Goal: Information Seeking & Learning: Find specific fact

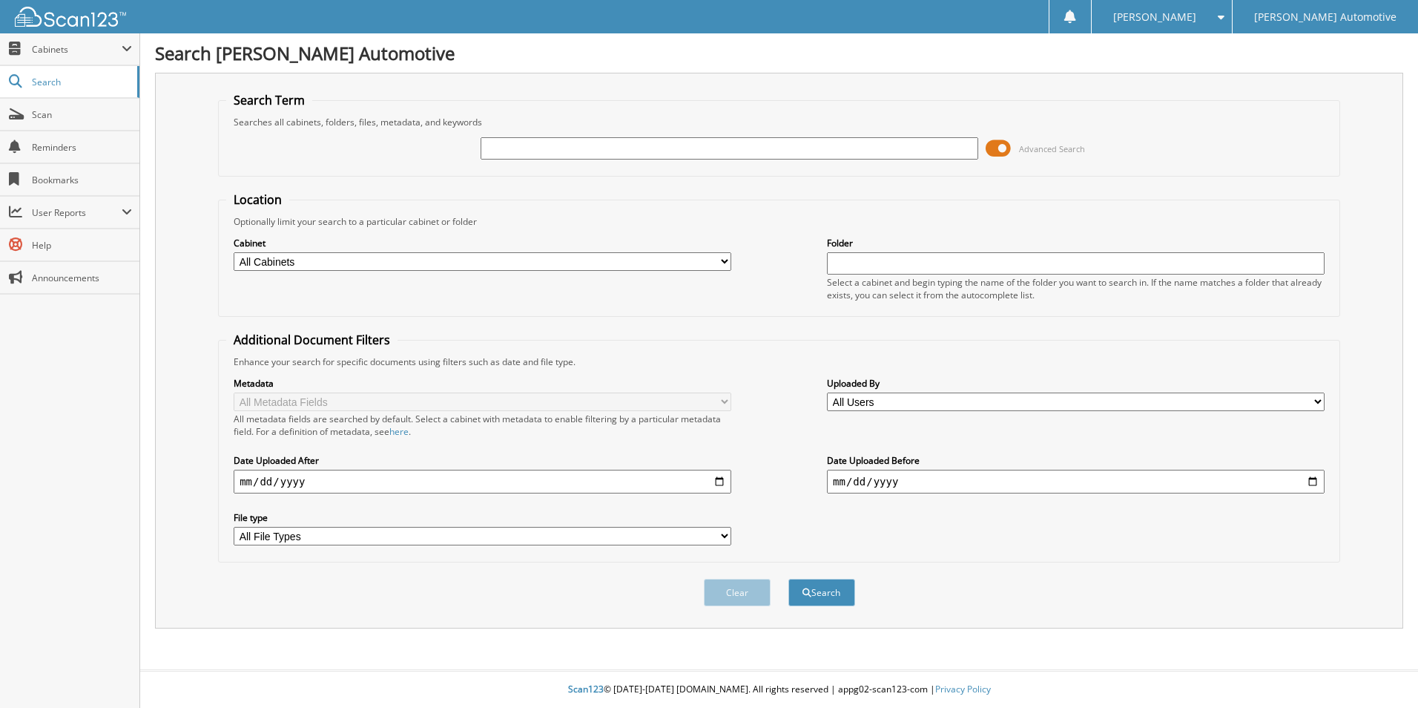
click at [450, 257] on select "All Cabinets A/P EL PASO A/P EL PASO AMEX HYUNDAI A/P HYUNDAI AMEX LAFAYETTE AM…" at bounding box center [483, 261] width 498 height 19
select select "3340"
click at [234, 252] on select "All Cabinets A/P EL PASO A/P EL PASO AMEX HYUNDAI A/P HYUNDAI AMEX LAFAYETTE AM…" at bounding box center [483, 261] width 498 height 19
click at [547, 148] on input "text" at bounding box center [730, 148] width 498 height 22
type input "55730"
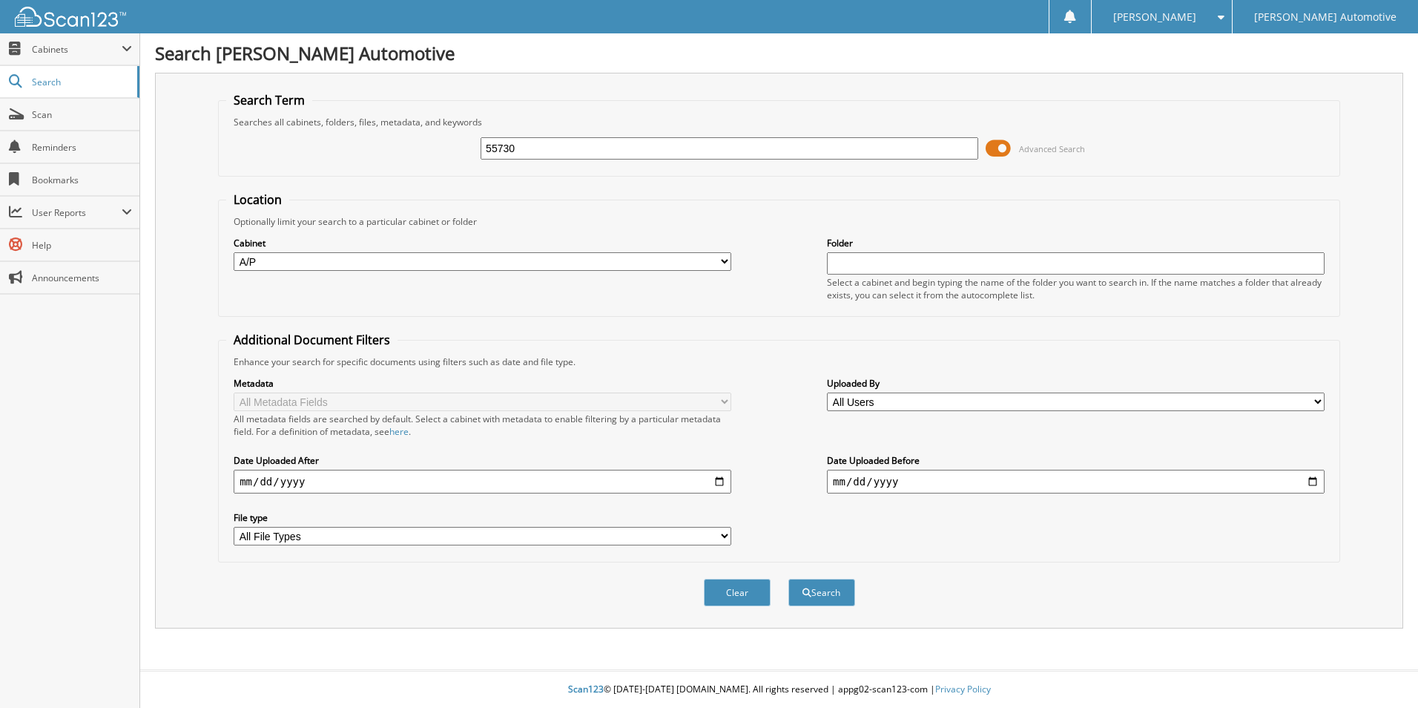
click at [789, 579] on button "Search" at bounding box center [822, 592] width 67 height 27
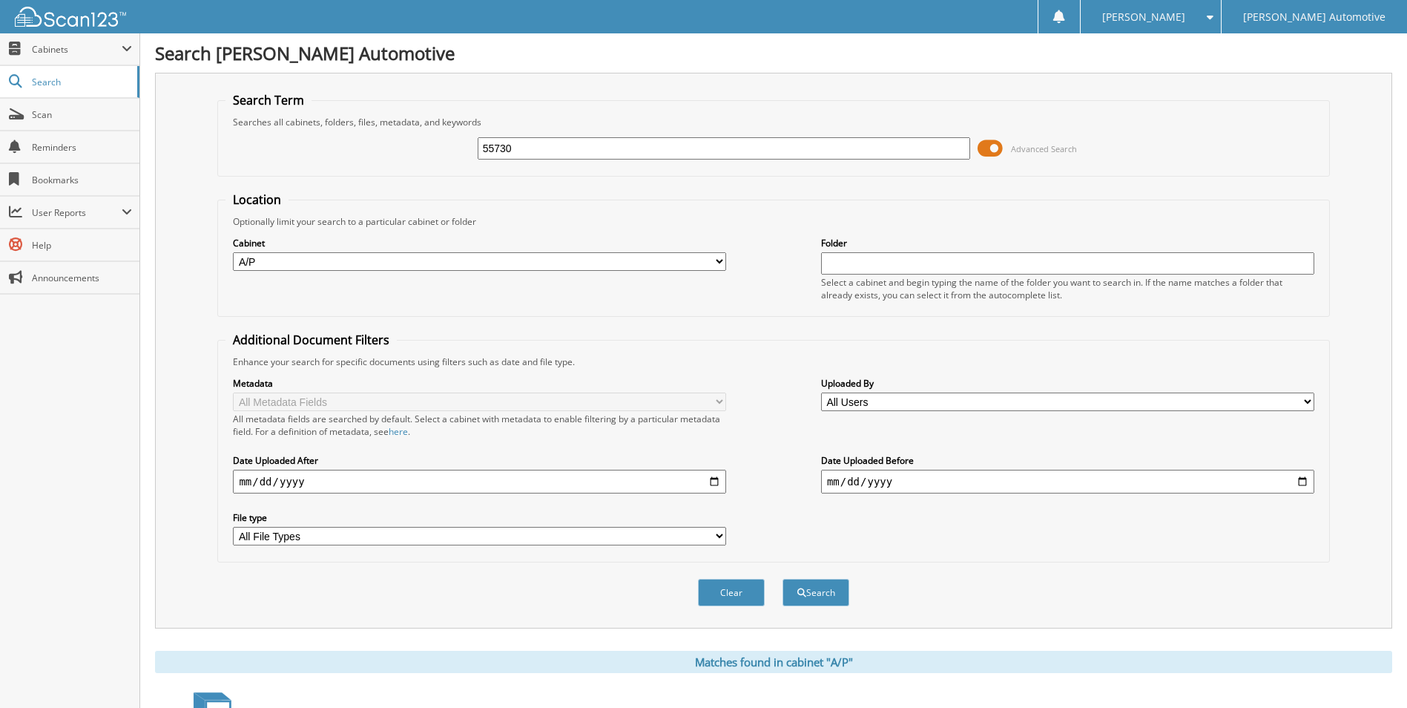
drag, startPoint x: 760, startPoint y: 154, endPoint x: 389, endPoint y: 208, distance: 374.1
click at [389, 208] on form "Search Term Searches all cabinets, folders, files, metadata, and keywords 55730…" at bounding box center [773, 357] width 1112 height 530
type input "55734"
click at [783, 579] on button "Search" at bounding box center [816, 592] width 67 height 27
drag, startPoint x: 543, startPoint y: 151, endPoint x: 450, endPoint y: 145, distance: 93.7
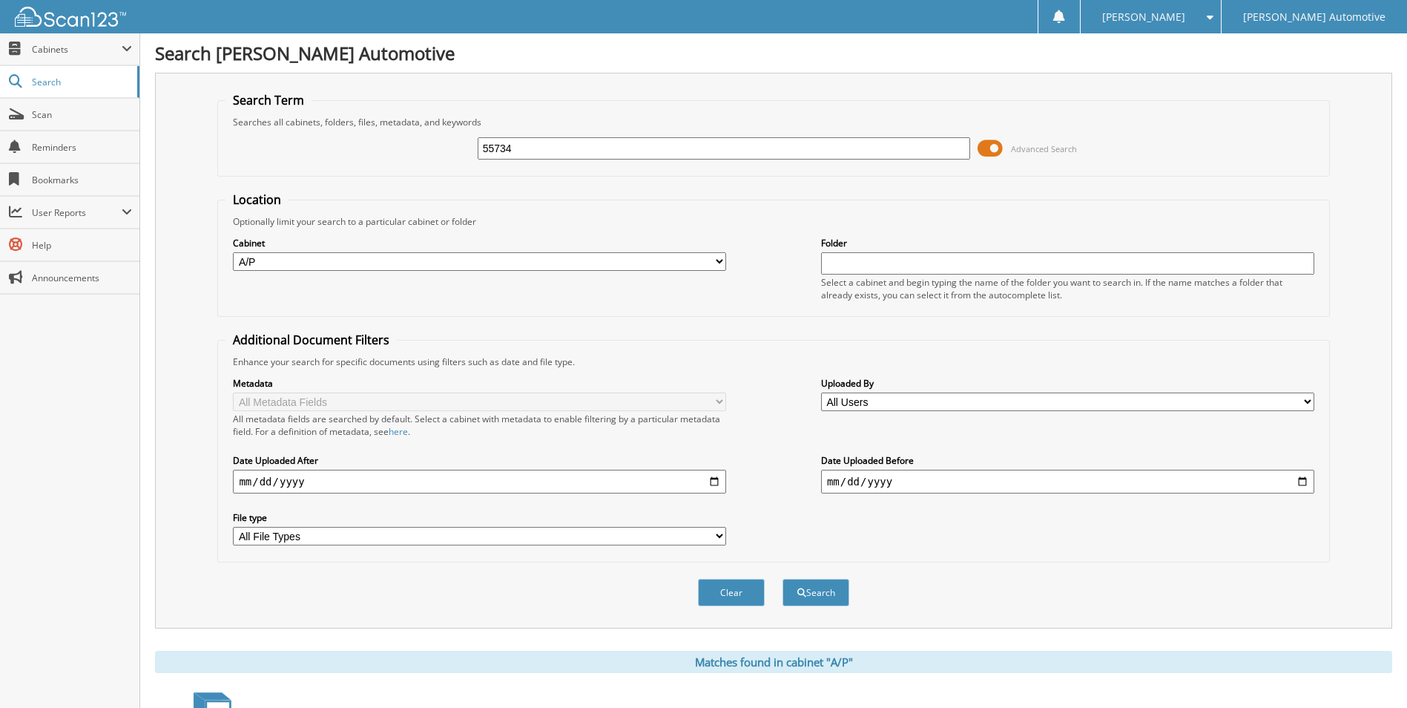
click at [450, 145] on div "55734 Advanced Search" at bounding box center [774, 148] width 1096 height 40
type input "55736"
click at [783, 579] on button "Search" at bounding box center [816, 592] width 67 height 27
drag, startPoint x: 537, startPoint y: 146, endPoint x: 395, endPoint y: 134, distance: 142.2
click at [395, 135] on div "55736 Advanced Search" at bounding box center [774, 148] width 1096 height 40
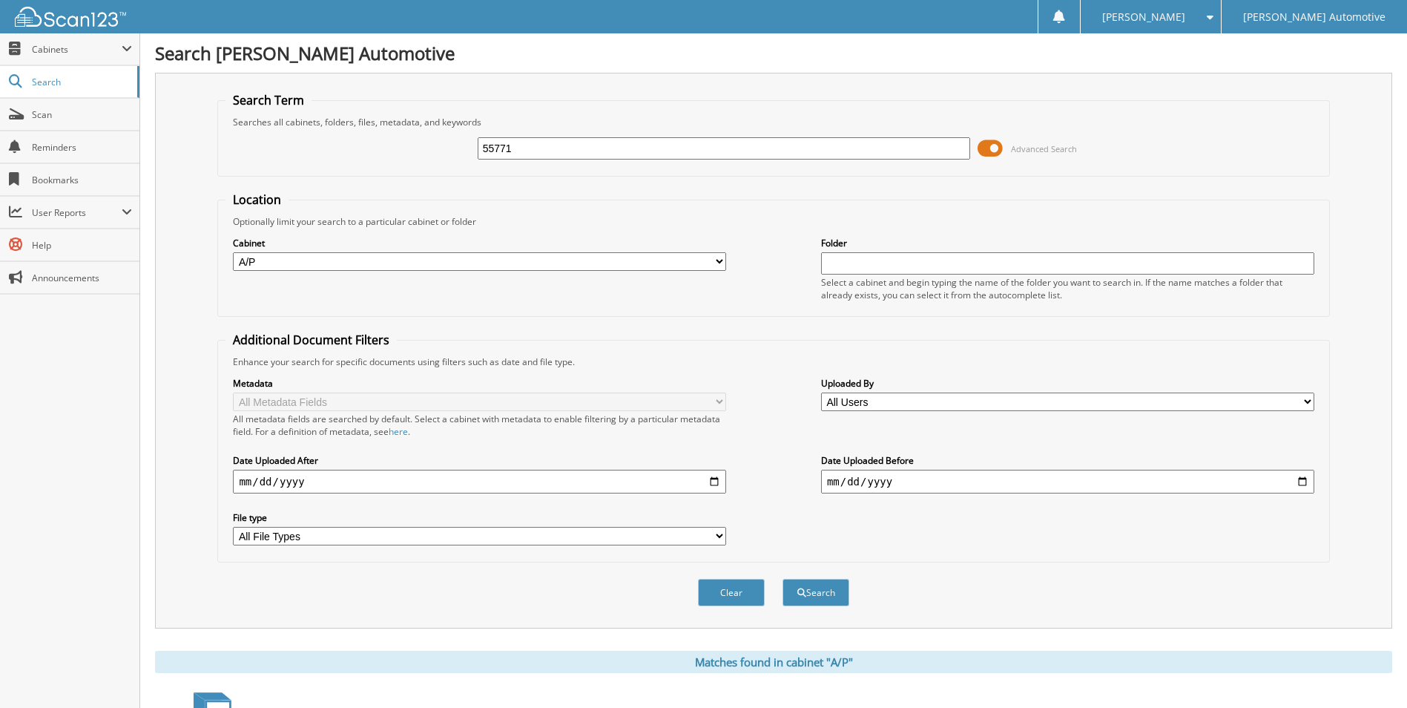
type input "55771"
click at [783, 579] on button "Search" at bounding box center [816, 592] width 67 height 27
drag, startPoint x: 546, startPoint y: 146, endPoint x: 357, endPoint y: 140, distance: 189.3
click at [357, 140] on div "55771 Advanced Search" at bounding box center [774, 148] width 1096 height 40
type input "55789"
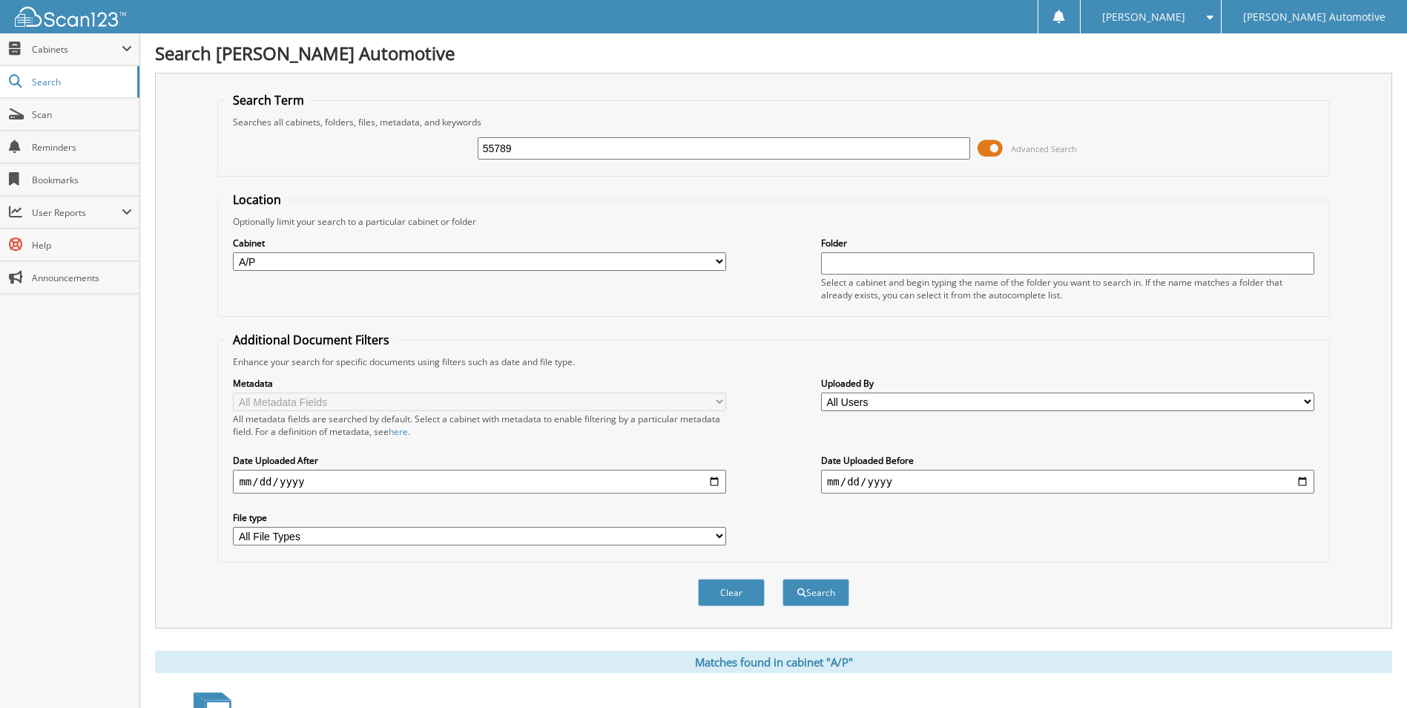
click at [783, 579] on button "Search" at bounding box center [816, 592] width 67 height 27
drag, startPoint x: 534, startPoint y: 152, endPoint x: 415, endPoint y: 150, distance: 119.5
click at [415, 150] on div "55789 Advanced Search" at bounding box center [774, 148] width 1096 height 40
type input "55858"
click at [783, 579] on button "Search" at bounding box center [816, 592] width 67 height 27
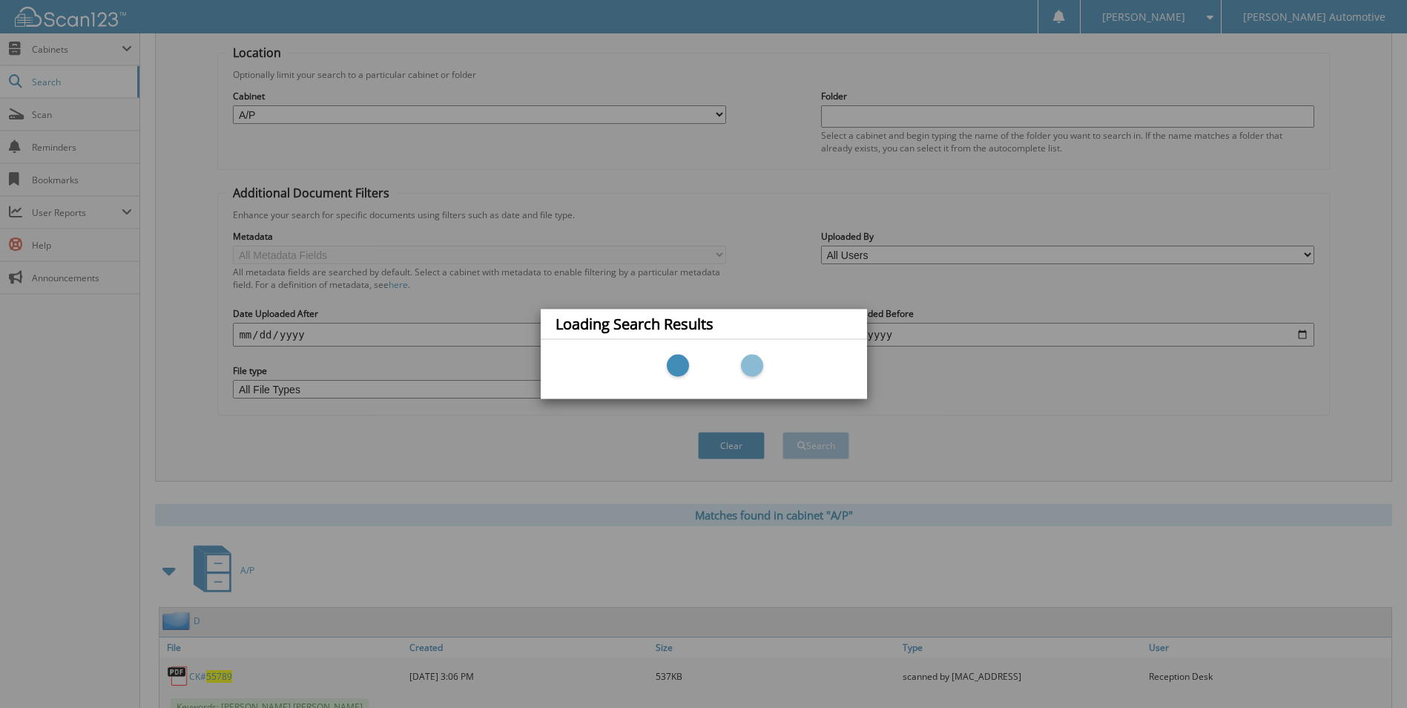
scroll to position [74, 0]
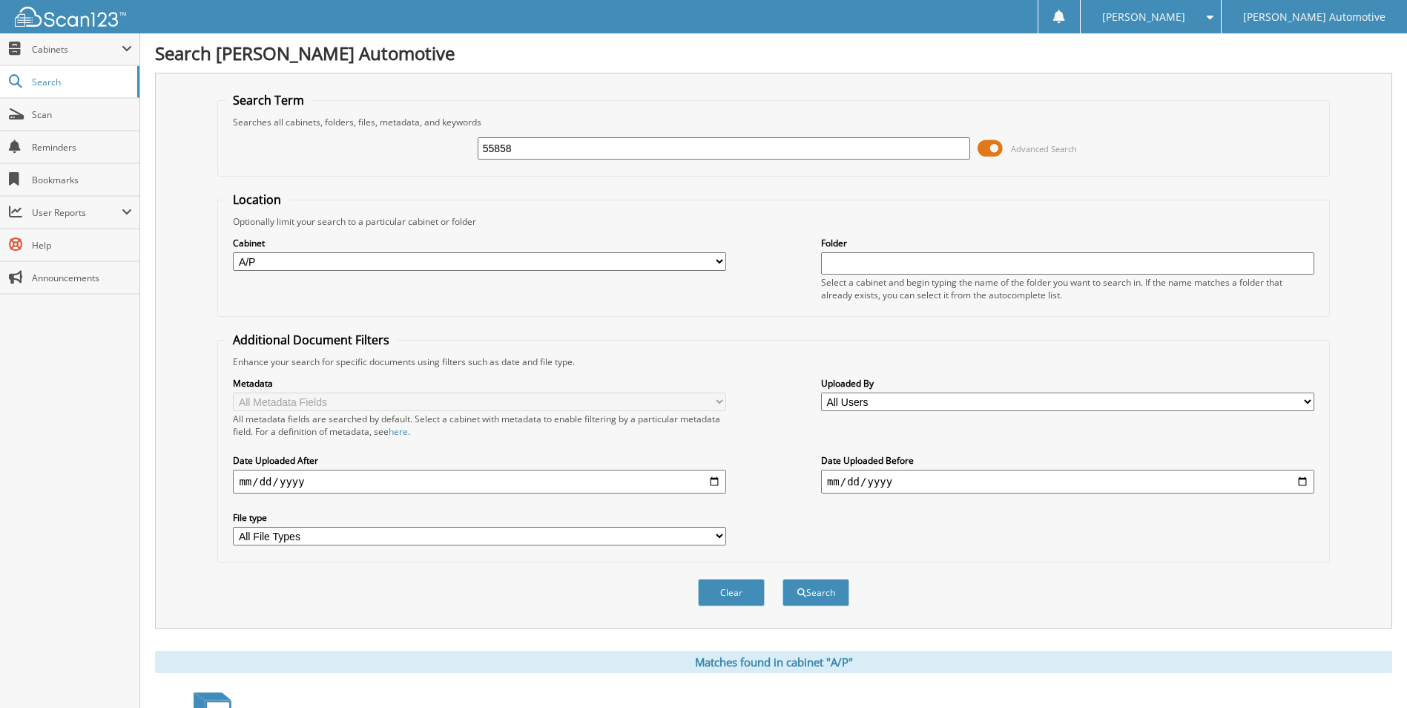
drag, startPoint x: 521, startPoint y: 148, endPoint x: 195, endPoint y: 159, distance: 326.6
click at [197, 159] on div "Search Term Searches all cabinets, folders, files, metadata, and keywords 55858…" at bounding box center [773, 351] width 1237 height 556
type input "55867"
click at [783, 579] on button "Search" at bounding box center [816, 592] width 67 height 27
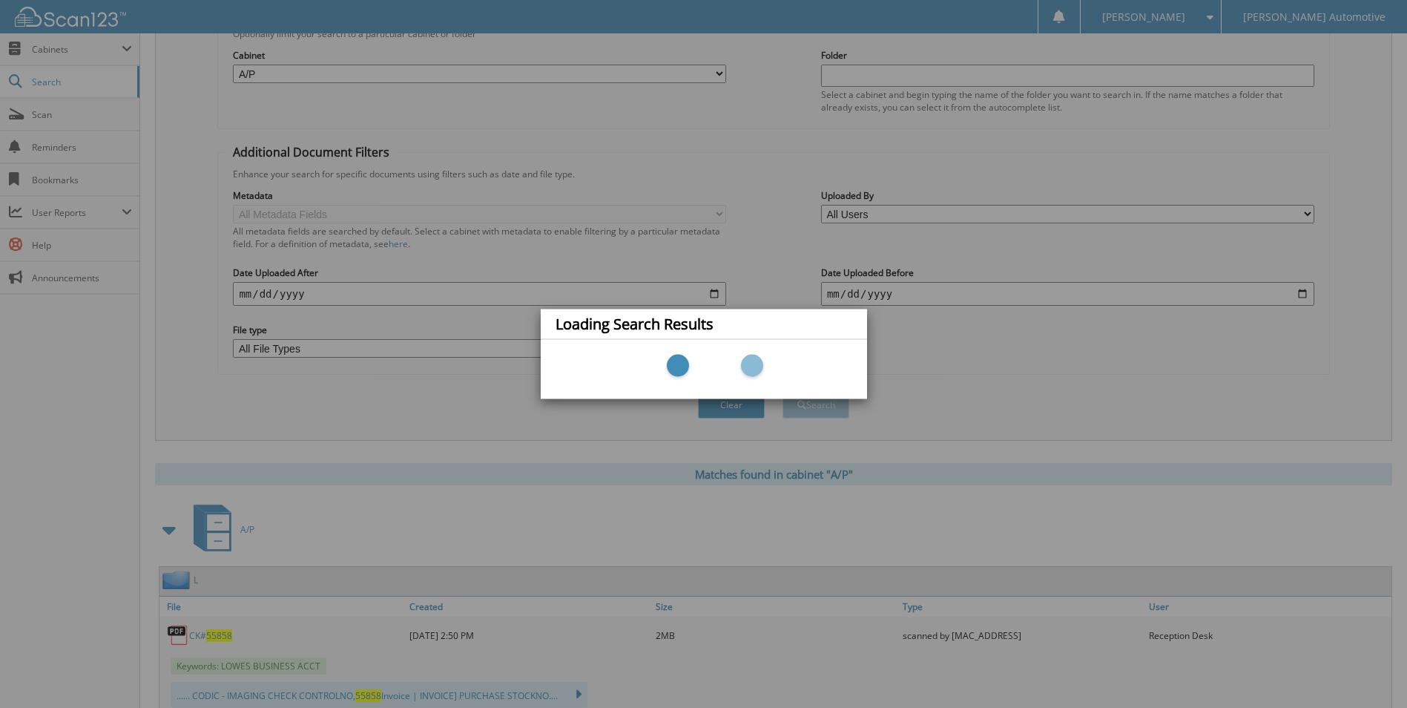
scroll to position [223, 0]
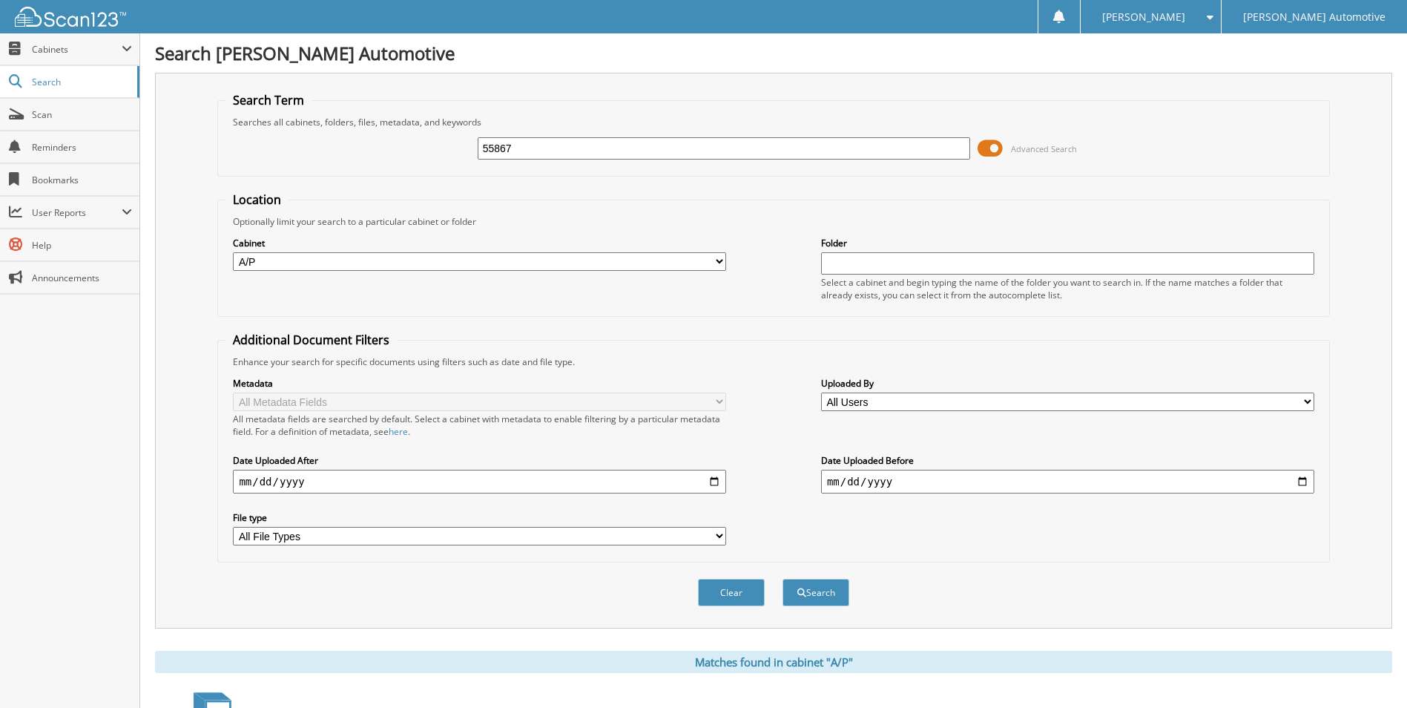
drag, startPoint x: 464, startPoint y: 149, endPoint x: 424, endPoint y: 146, distance: 39.4
click at [425, 149] on div "55867 Advanced Search" at bounding box center [774, 148] width 1096 height 40
click at [537, 146] on input "55867" at bounding box center [724, 148] width 493 height 22
type input "55897"
click at [783, 579] on button "Search" at bounding box center [816, 592] width 67 height 27
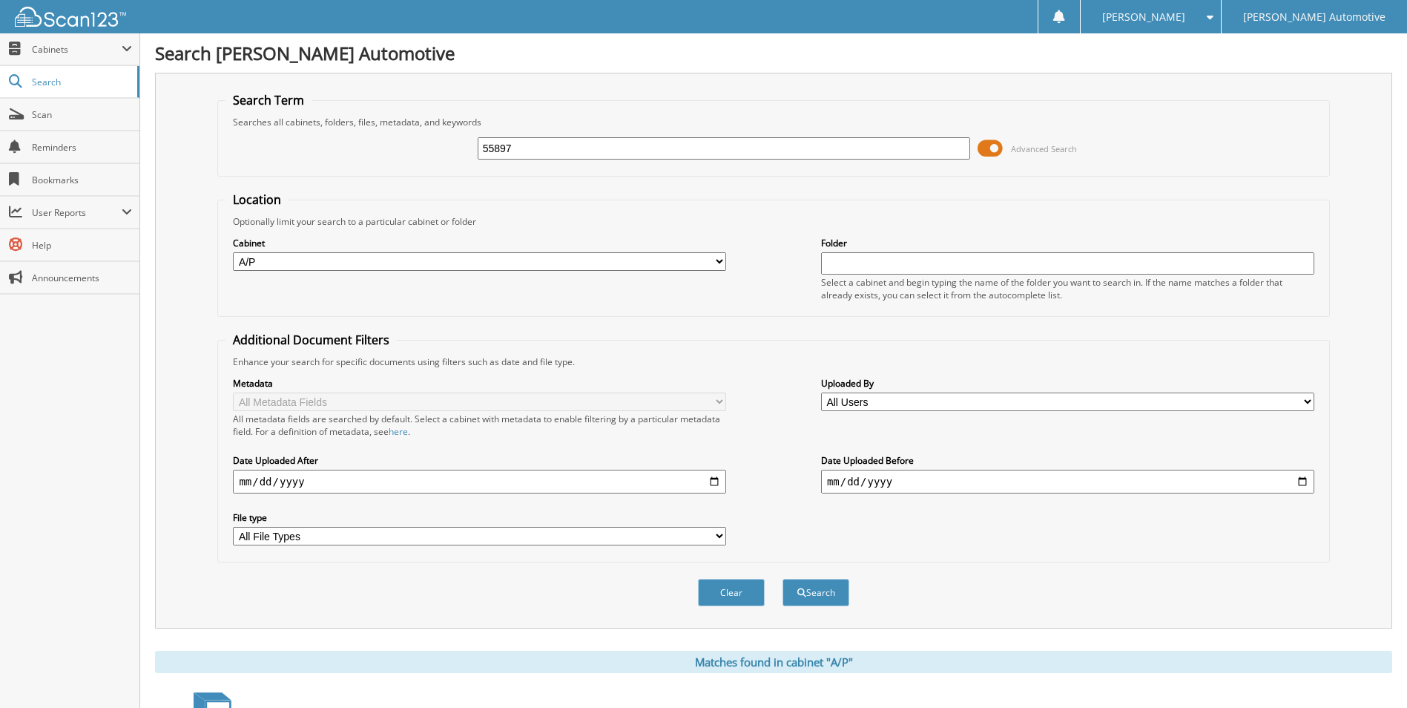
drag, startPoint x: 570, startPoint y: 151, endPoint x: 294, endPoint y: 176, distance: 277.8
click at [294, 176] on fieldset "Search Term Searches all cabinets, folders, files, metadata, and keywords 55897…" at bounding box center [773, 134] width 1112 height 85
click at [558, 135] on div "55897 Advanced Search" at bounding box center [774, 148] width 1096 height 40
click at [554, 145] on input "55897" at bounding box center [724, 148] width 493 height 22
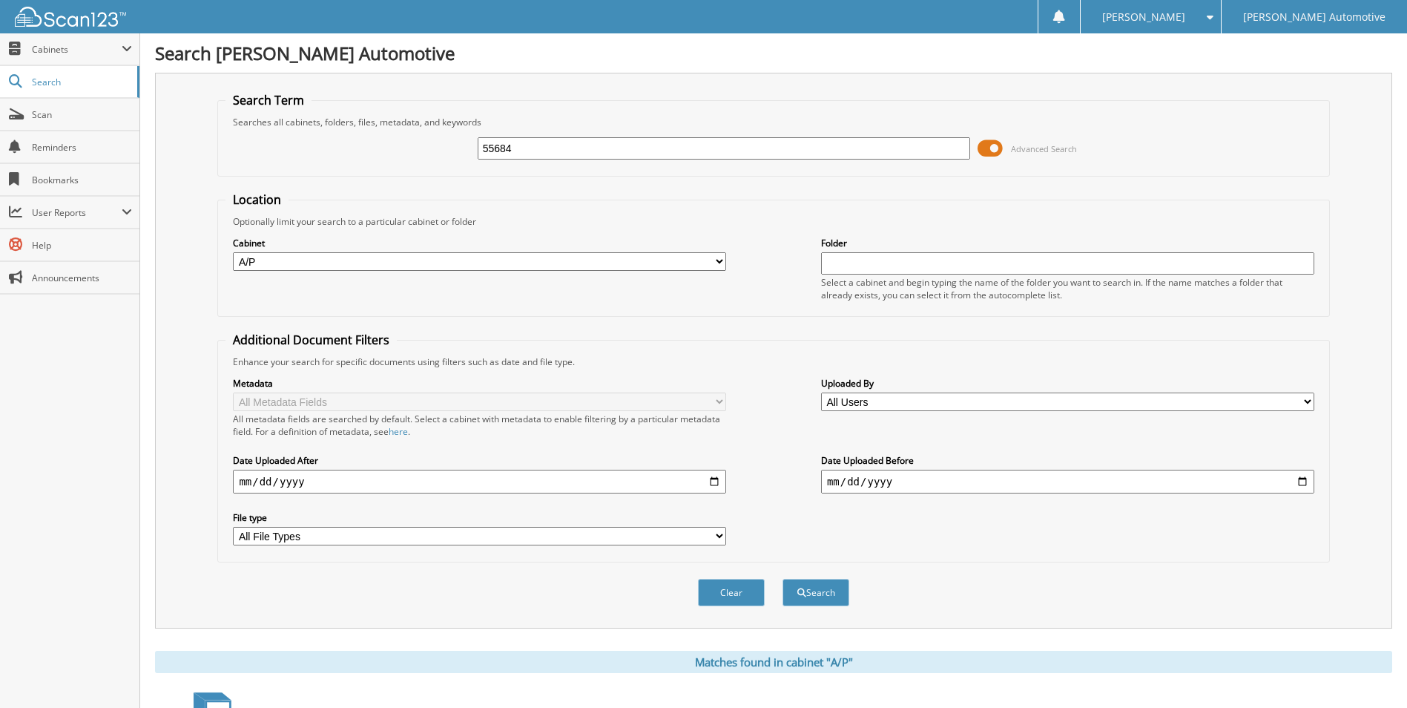
type input "55684"
click at [783, 579] on button "Search" at bounding box center [816, 592] width 67 height 27
click at [515, 146] on input "55684" at bounding box center [724, 148] width 493 height 22
type input "55909"
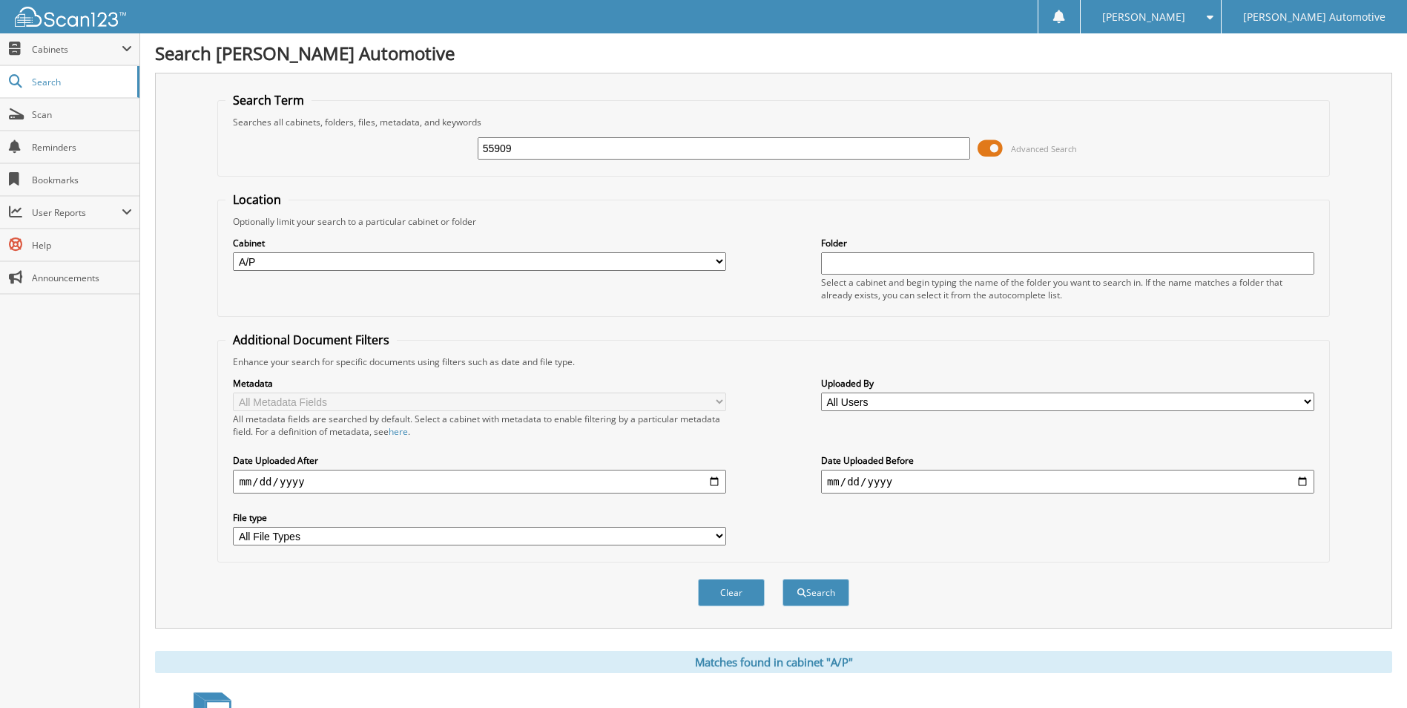
click at [783, 579] on button "Search" at bounding box center [816, 592] width 67 height 27
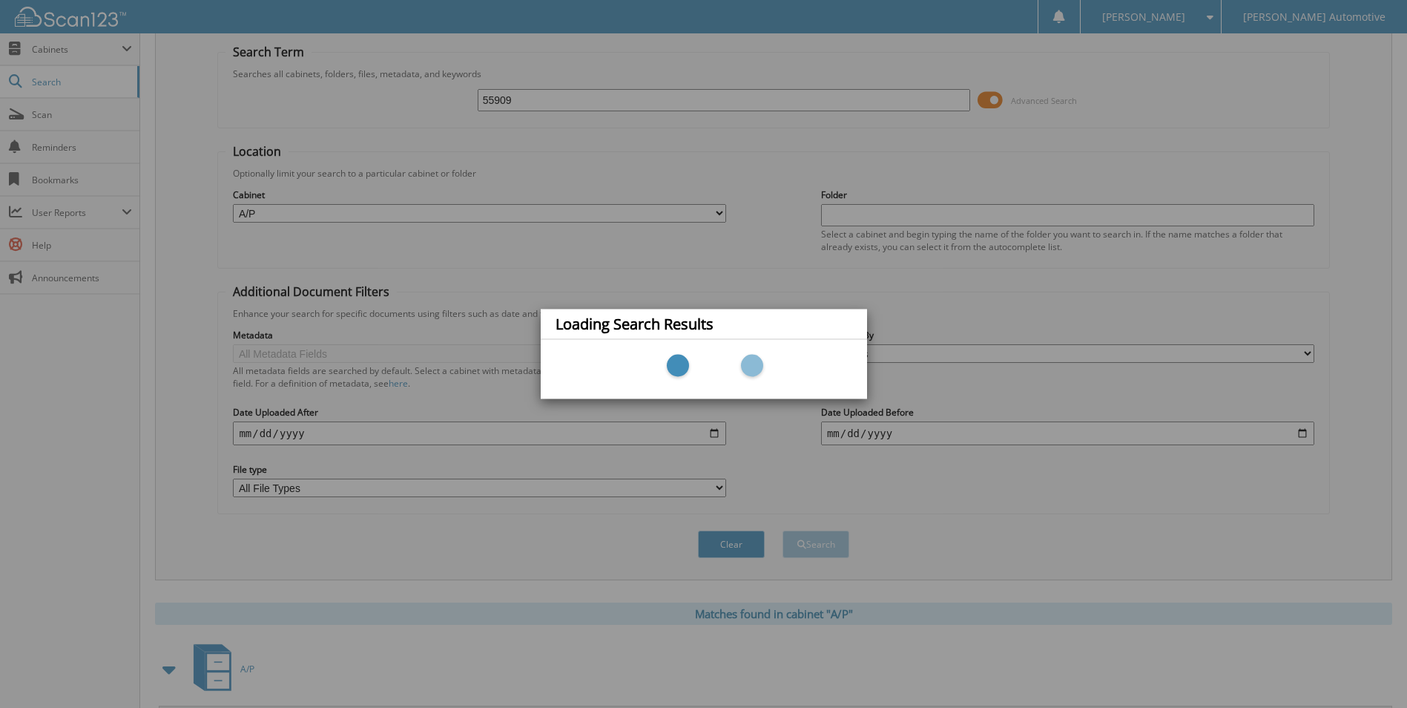
scroll to position [74, 0]
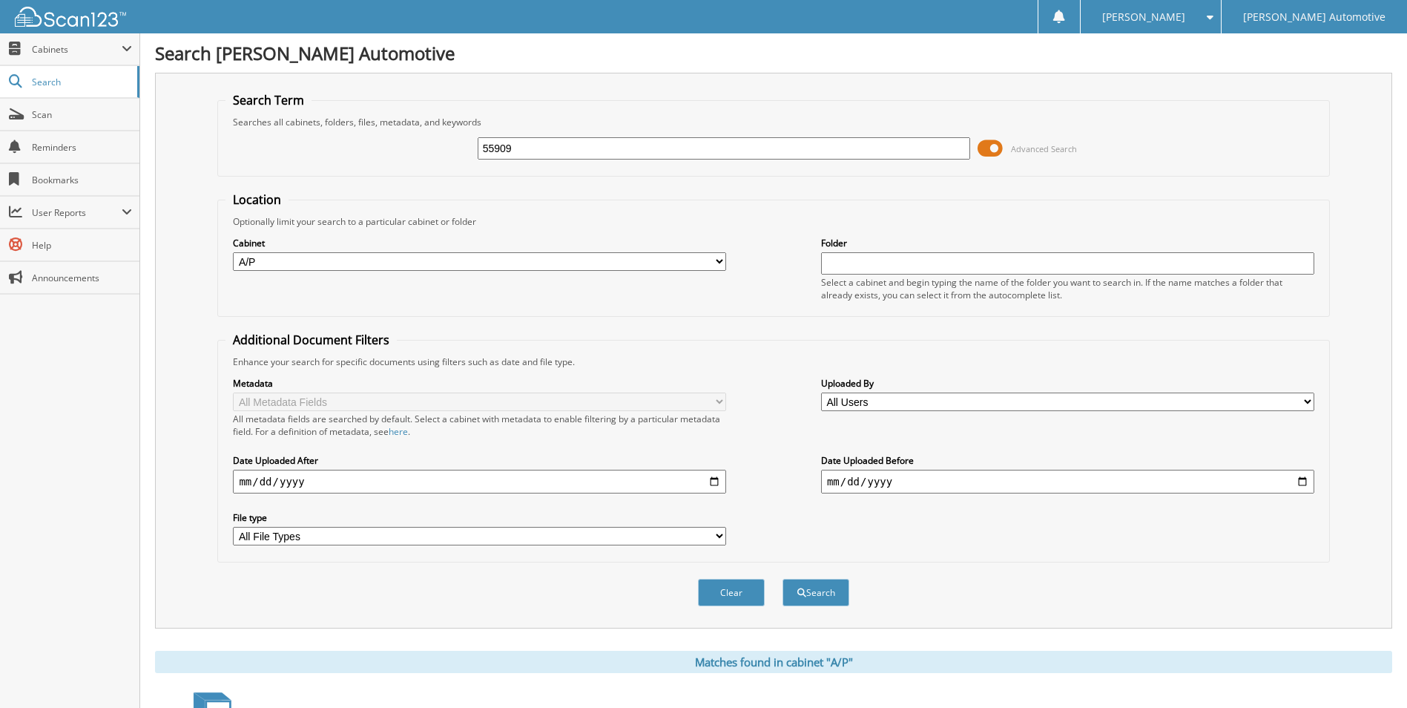
drag, startPoint x: 511, startPoint y: 146, endPoint x: 446, endPoint y: 154, distance: 65.7
click at [446, 154] on div "55909 Advanced Search" at bounding box center [774, 148] width 1096 height 40
type input "55918"
click at [783, 579] on button "Search" at bounding box center [816, 592] width 67 height 27
drag, startPoint x: 585, startPoint y: 144, endPoint x: 404, endPoint y: 154, distance: 182.0
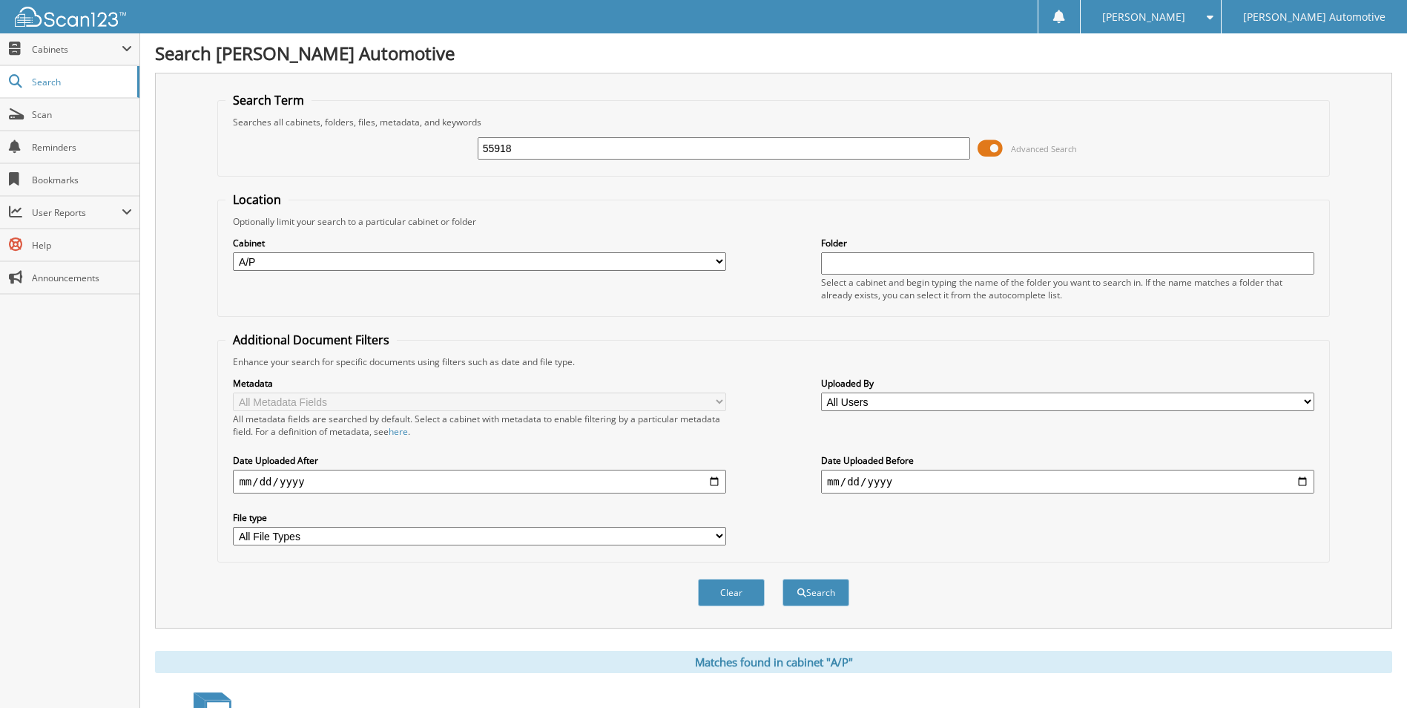
click at [404, 154] on div "55918 Advanced Search" at bounding box center [774, 148] width 1096 height 40
type input "55930"
click at [783, 579] on button "Search" at bounding box center [816, 592] width 67 height 27
drag, startPoint x: 535, startPoint y: 148, endPoint x: 381, endPoint y: 148, distance: 154.3
click at [381, 148] on div "55930 Advanced Search" at bounding box center [774, 148] width 1096 height 40
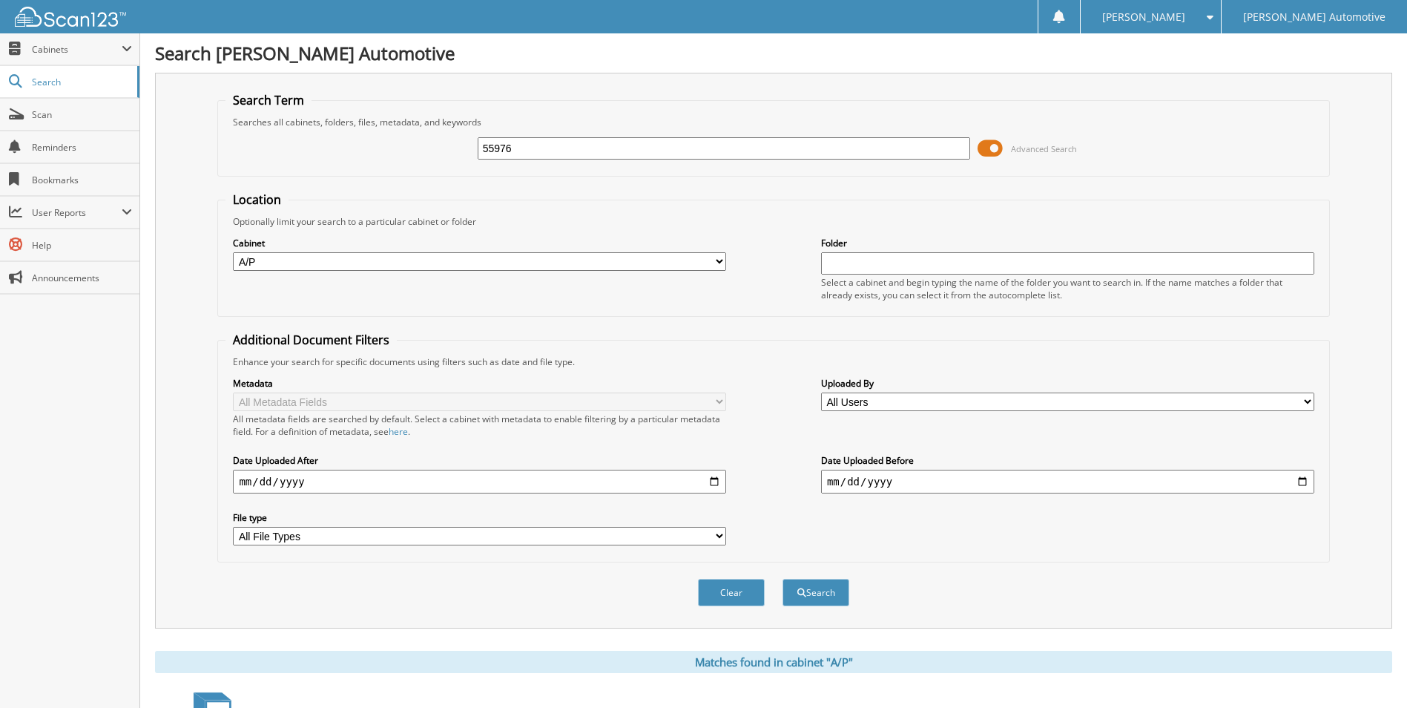
type input "55976"
click at [783, 579] on button "Search" at bounding box center [816, 592] width 67 height 27
drag, startPoint x: 543, startPoint y: 143, endPoint x: 374, endPoint y: 117, distance: 171.1
click at [374, 117] on fieldset "Search Term Searches all cabinets, folders, files, metadata, and keywords 55976…" at bounding box center [773, 134] width 1112 height 85
type input "55983"
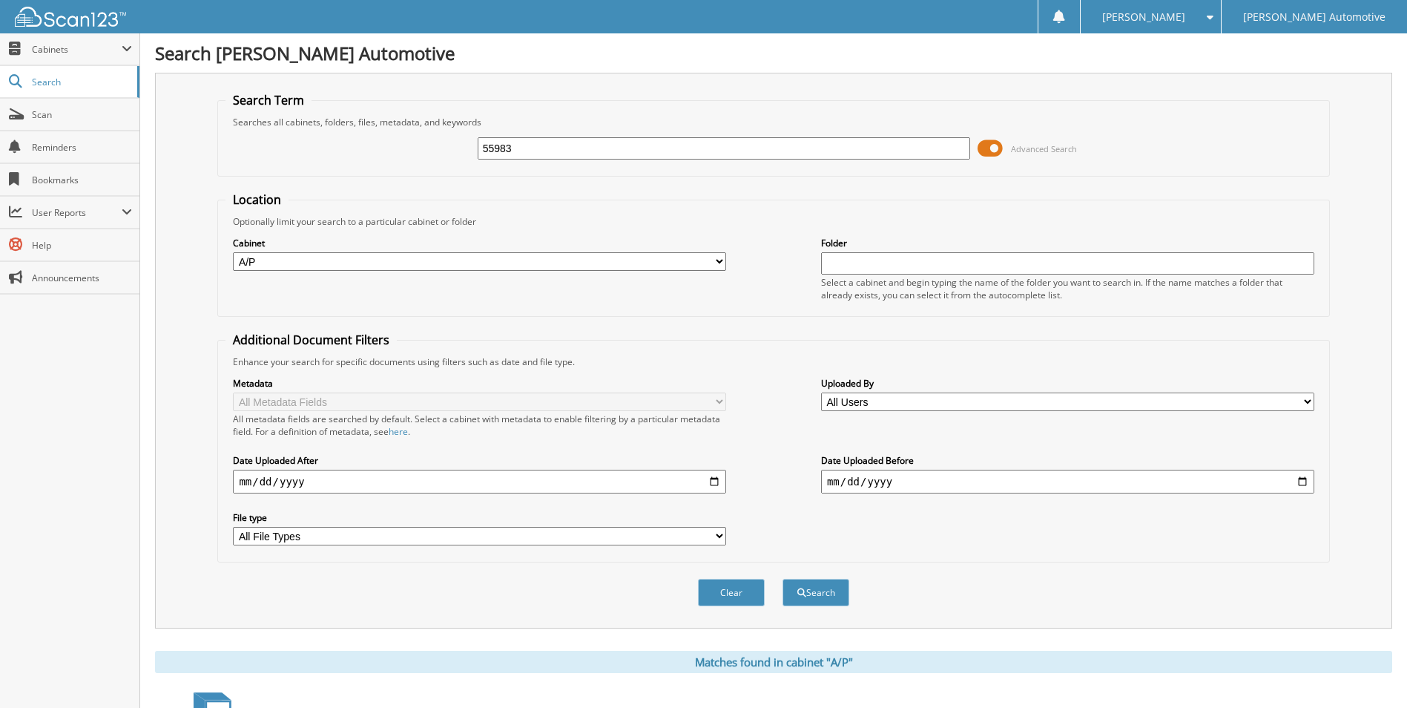
click at [783, 579] on button "Search" at bounding box center [816, 592] width 67 height 27
drag, startPoint x: 575, startPoint y: 148, endPoint x: 311, endPoint y: 154, distance: 264.1
click at [311, 154] on div "55983 Advanced Search" at bounding box center [774, 148] width 1096 height 40
type input "56009"
click at [783, 579] on button "Search" at bounding box center [816, 592] width 67 height 27
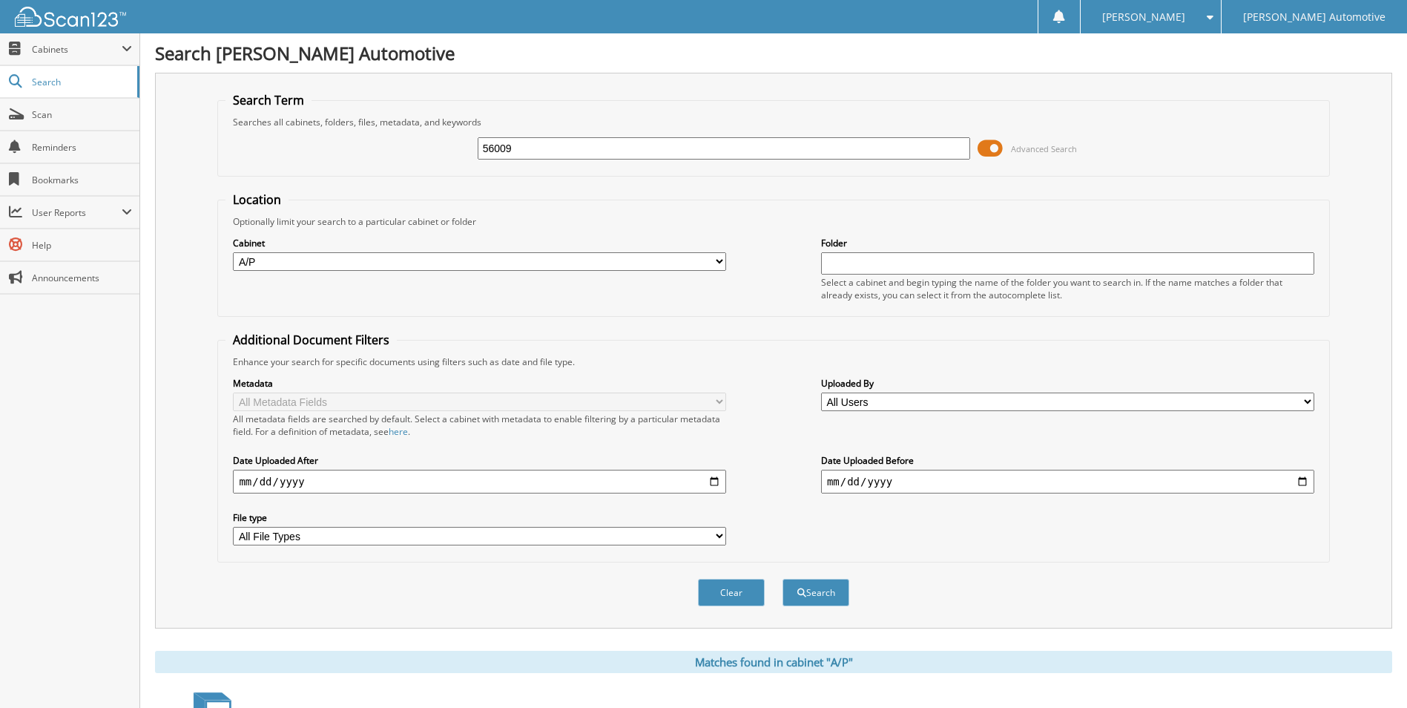
drag, startPoint x: 448, startPoint y: 157, endPoint x: 372, endPoint y: 162, distance: 76.6
click at [372, 162] on div "56009 Advanced Search" at bounding box center [774, 148] width 1096 height 40
click at [569, 155] on input "56009" at bounding box center [724, 148] width 493 height 22
type input "56042"
click at [783, 579] on button "Search" at bounding box center [816, 592] width 67 height 27
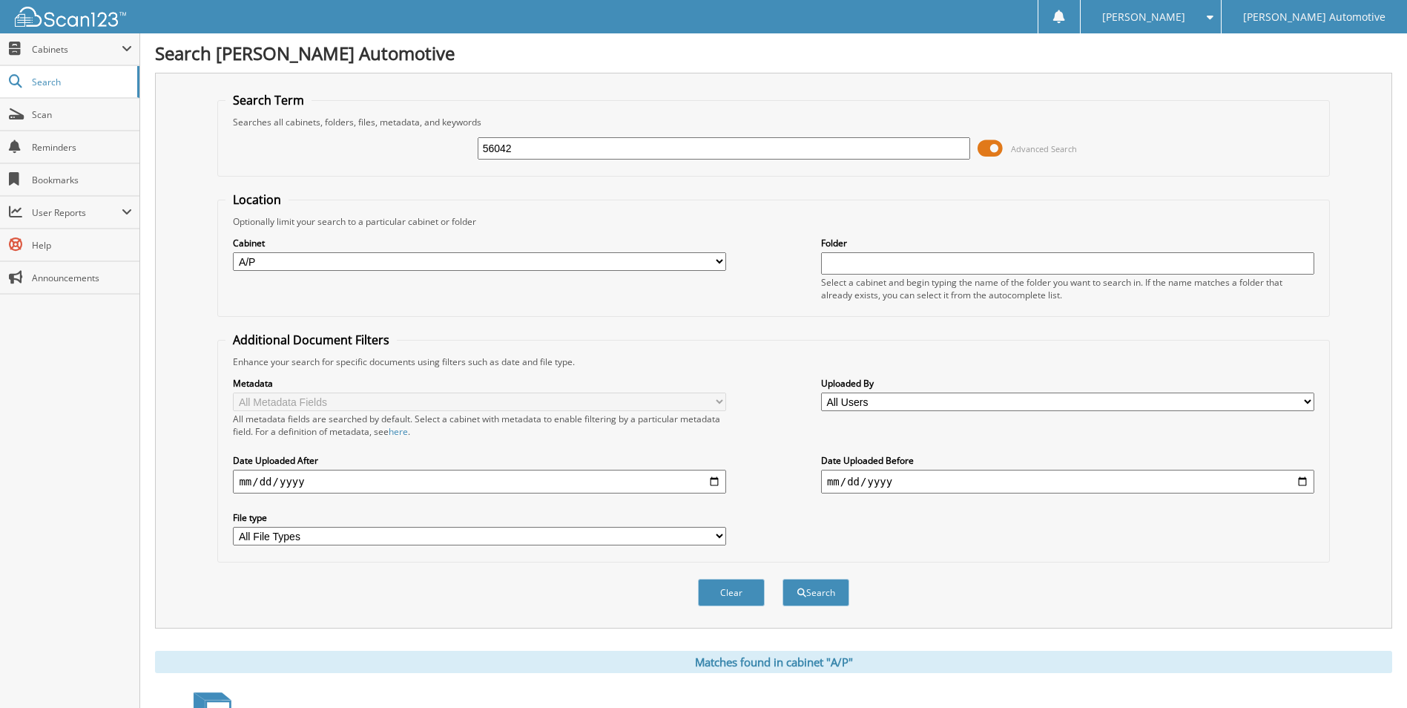
drag, startPoint x: 529, startPoint y: 144, endPoint x: 412, endPoint y: 150, distance: 116.6
click at [415, 158] on div "56042 Advanced Search" at bounding box center [774, 148] width 1096 height 40
type input "56086"
click at [783, 579] on button "Search" at bounding box center [816, 592] width 67 height 27
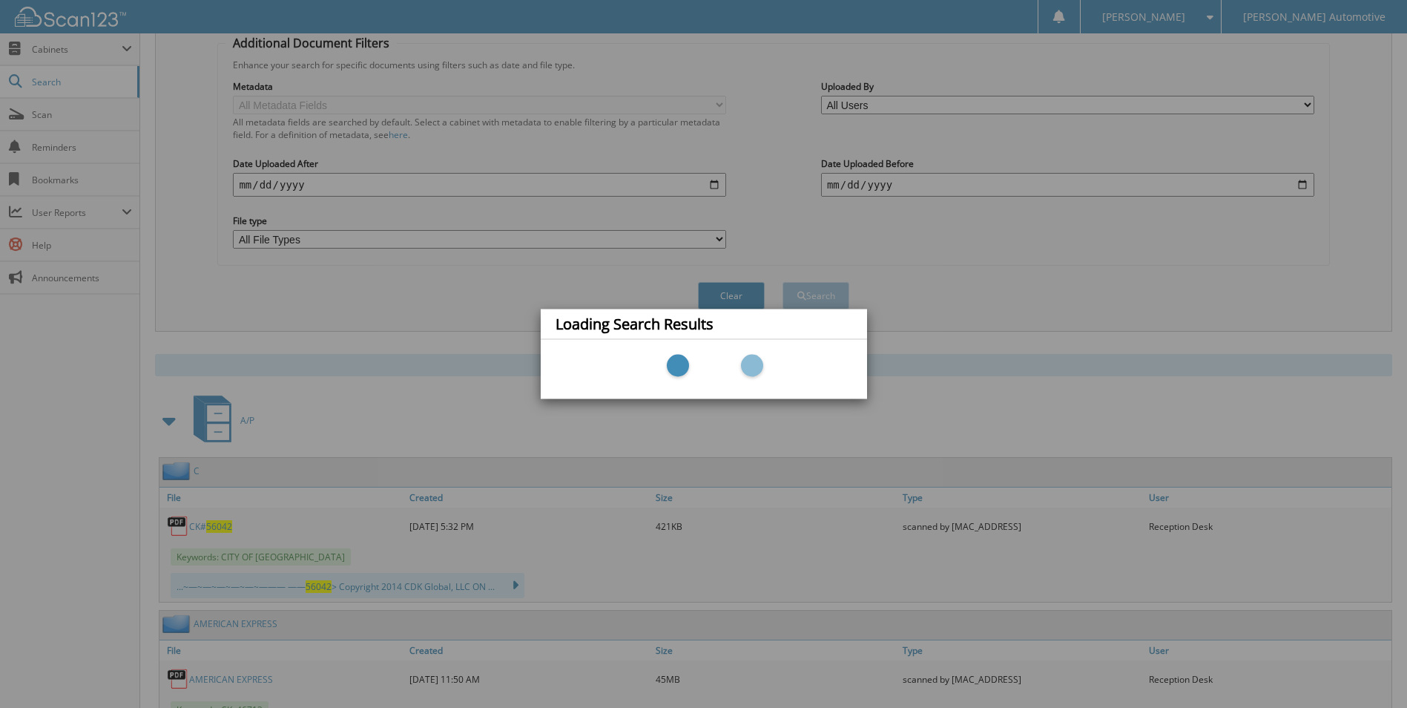
scroll to position [103, 0]
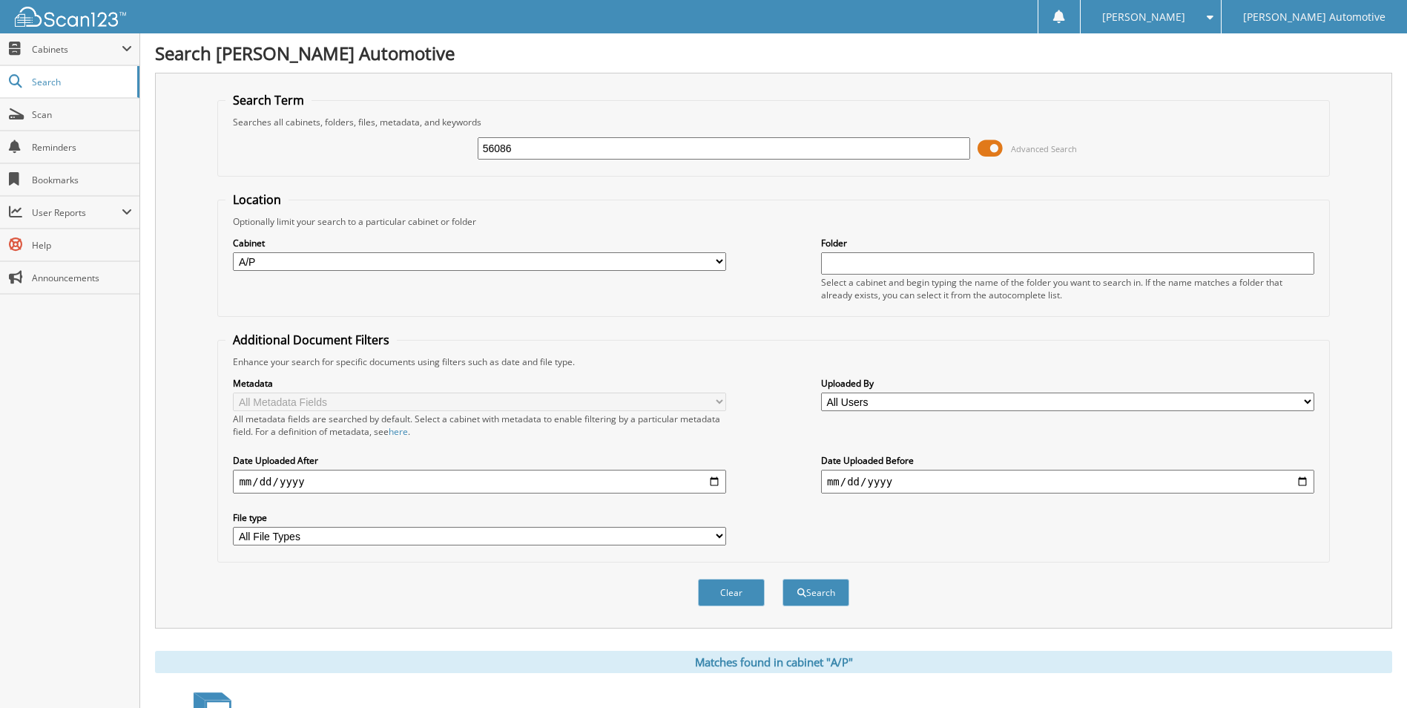
drag, startPoint x: 546, startPoint y: 151, endPoint x: 432, endPoint y: 158, distance: 114.5
click at [432, 158] on div "56086 Advanced Search" at bounding box center [774, 148] width 1096 height 40
type input "6"
type input "56064"
click at [783, 579] on button "Search" at bounding box center [816, 592] width 67 height 27
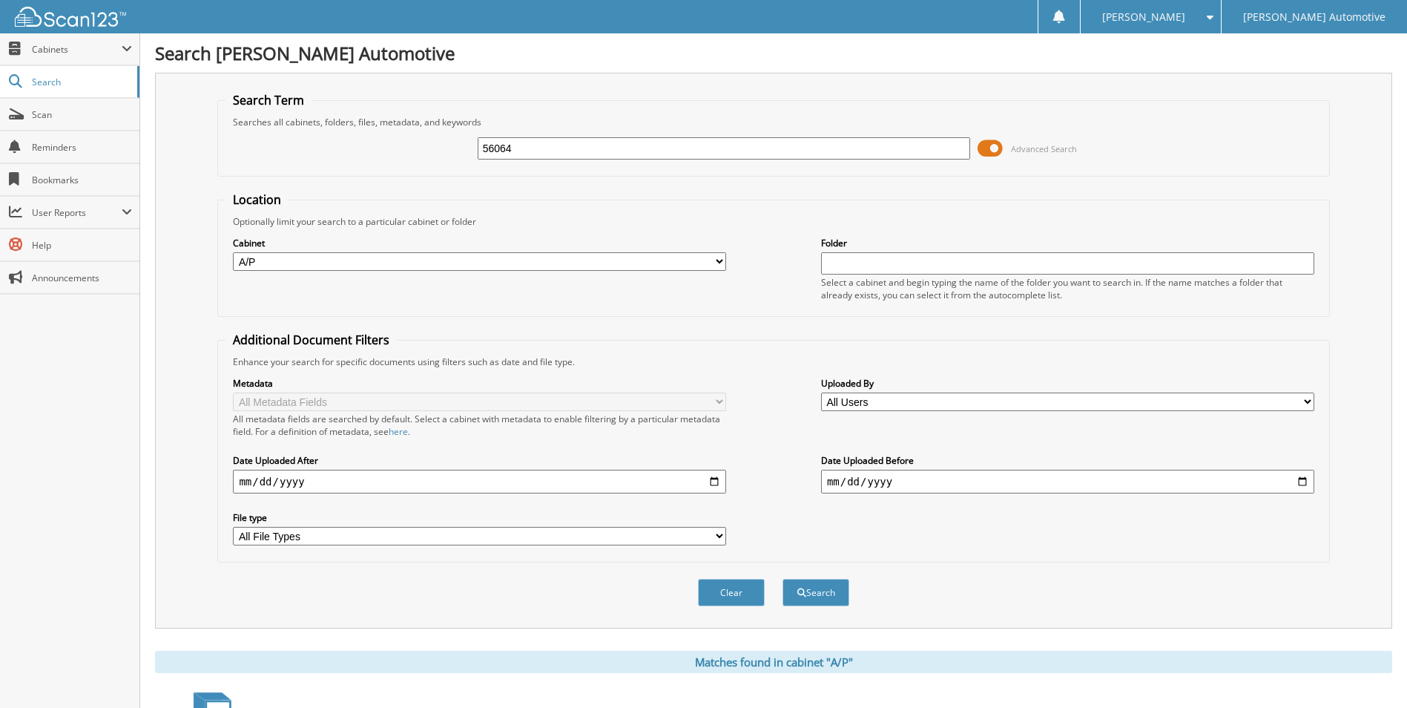
drag, startPoint x: 479, startPoint y: 151, endPoint x: 433, endPoint y: 151, distance: 46.0
click at [433, 151] on div "56064 Advanced Search" at bounding box center [774, 148] width 1096 height 40
type input "56066"
click at [783, 579] on button "Search" at bounding box center [816, 592] width 67 height 27
drag, startPoint x: 544, startPoint y: 148, endPoint x: 369, endPoint y: 167, distance: 176.0
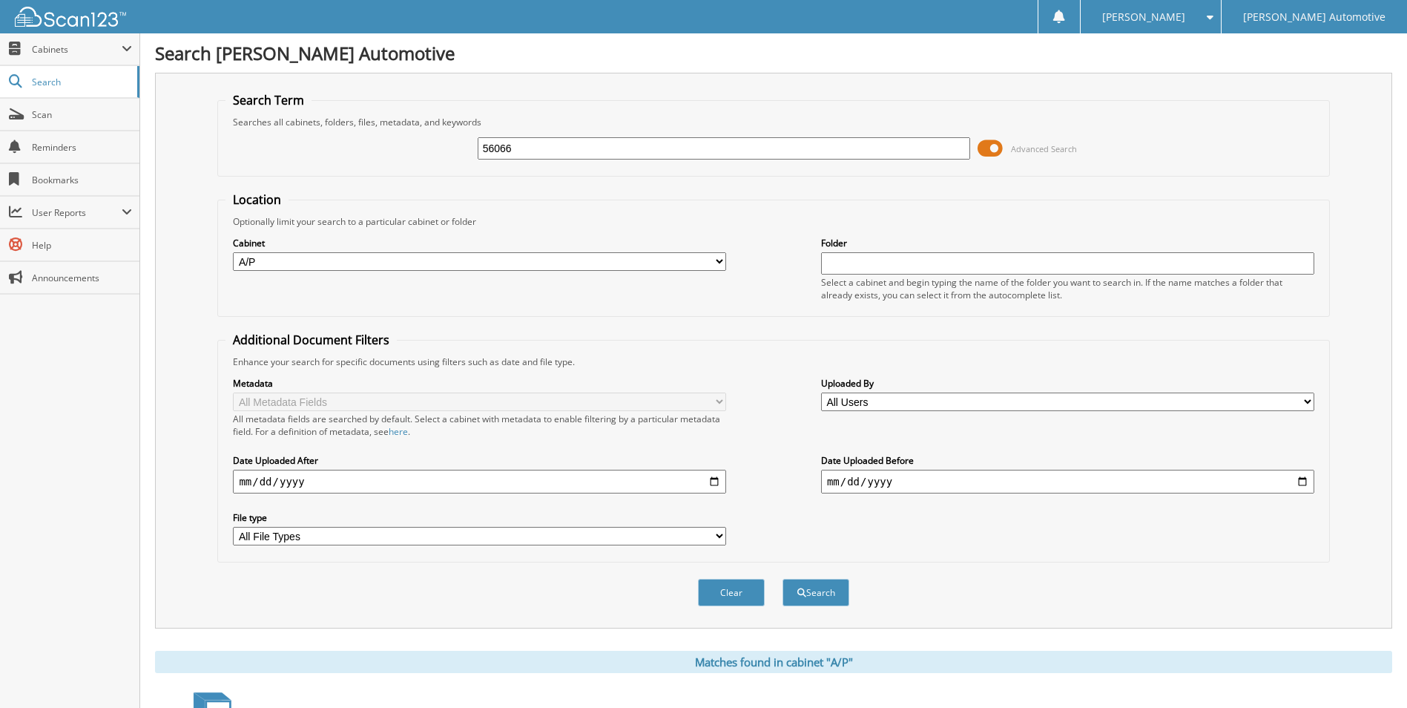
click at [376, 163] on div "56066 Advanced Search" at bounding box center [774, 148] width 1096 height 40
type input "56070"
click at [783, 579] on button "Search" at bounding box center [816, 592] width 67 height 27
click at [537, 157] on div "56070 Advanced Search" at bounding box center [774, 148] width 1096 height 40
drag, startPoint x: 534, startPoint y: 151, endPoint x: 429, endPoint y: 159, distance: 105.7
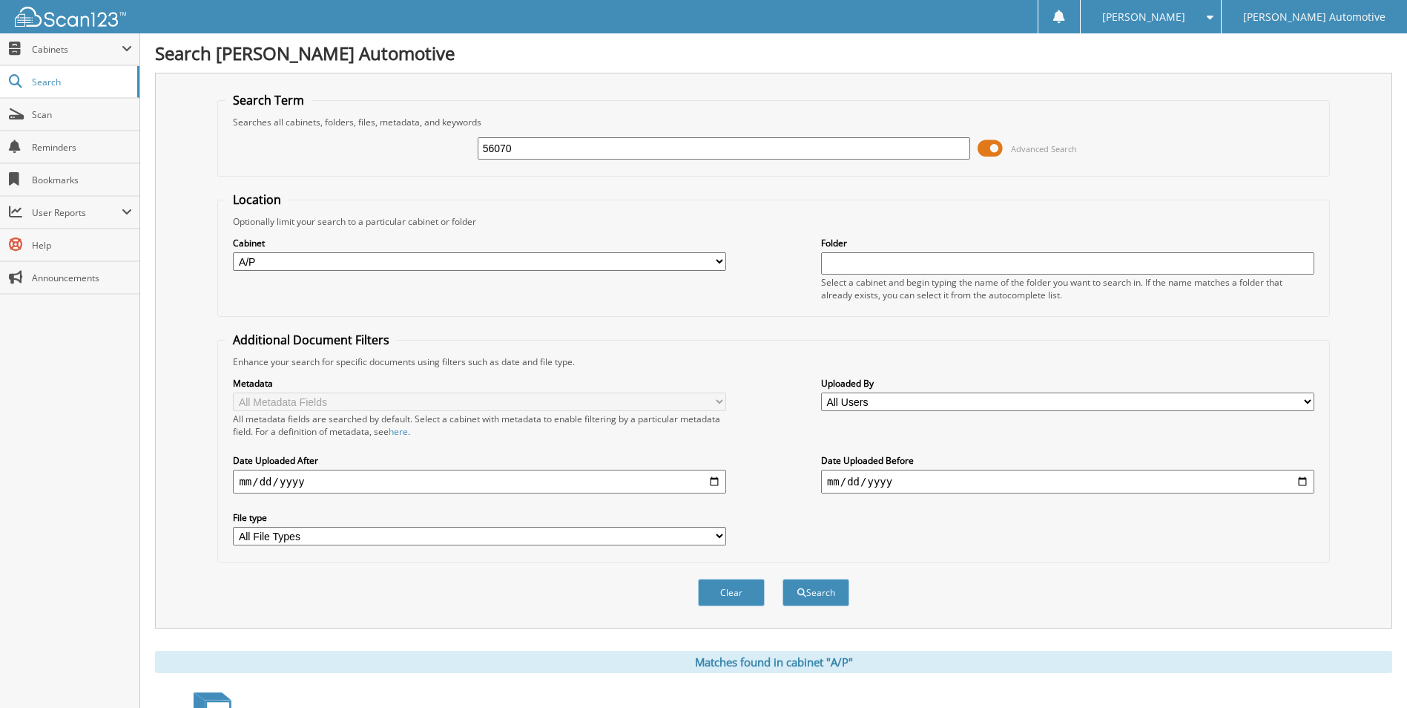
click at [430, 159] on div "56070 Advanced Search" at bounding box center [774, 148] width 1096 height 40
type input "56088"
click at [783, 579] on button "Search" at bounding box center [816, 592] width 67 height 27
drag, startPoint x: 527, startPoint y: 142, endPoint x: 500, endPoint y: 180, distance: 46.9
click at [506, 177] on form "Search Term Searches all cabinets, folders, files, metadata, and keywords 56088…" at bounding box center [773, 357] width 1112 height 530
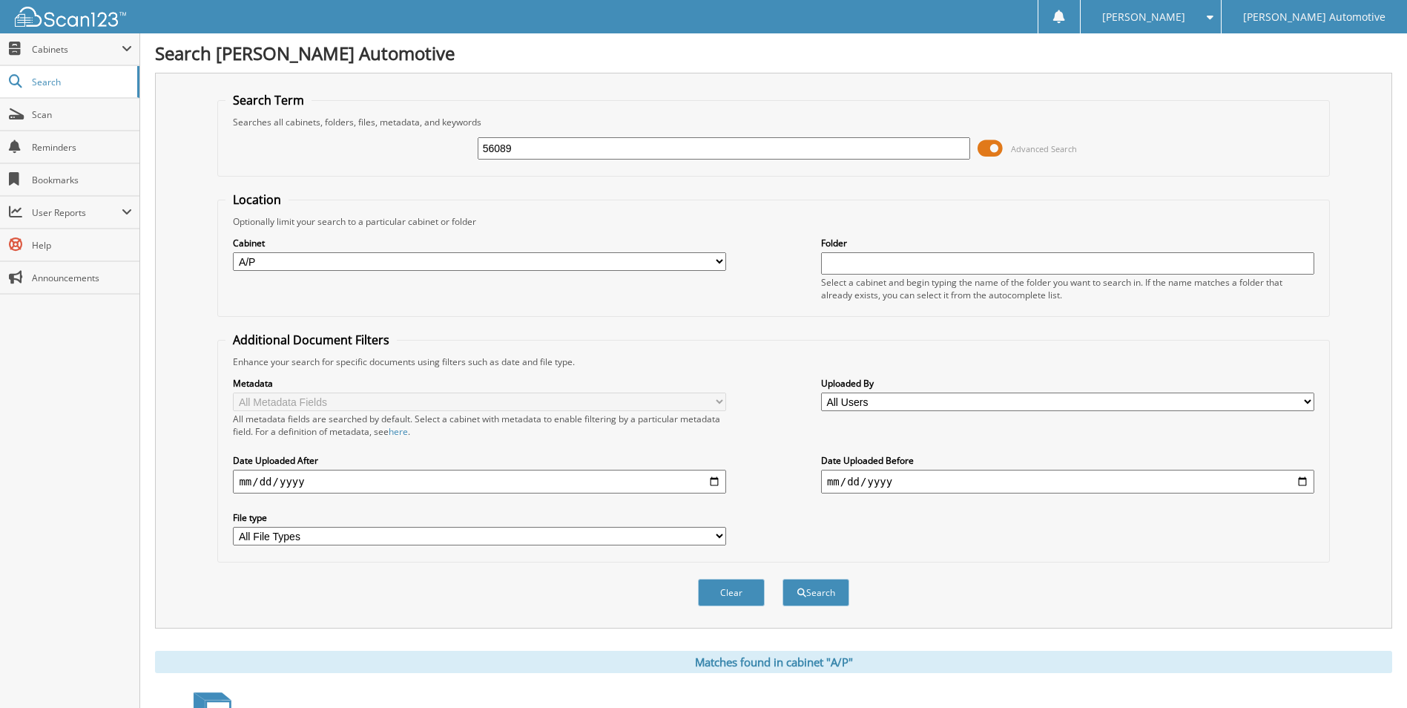
type input "56089"
click at [783, 579] on button "Search" at bounding box center [816, 592] width 67 height 27
drag, startPoint x: 453, startPoint y: 140, endPoint x: 361, endPoint y: 148, distance: 93.0
click at [361, 147] on div "56089 Advanced Search" at bounding box center [774, 148] width 1096 height 40
type input "56091"
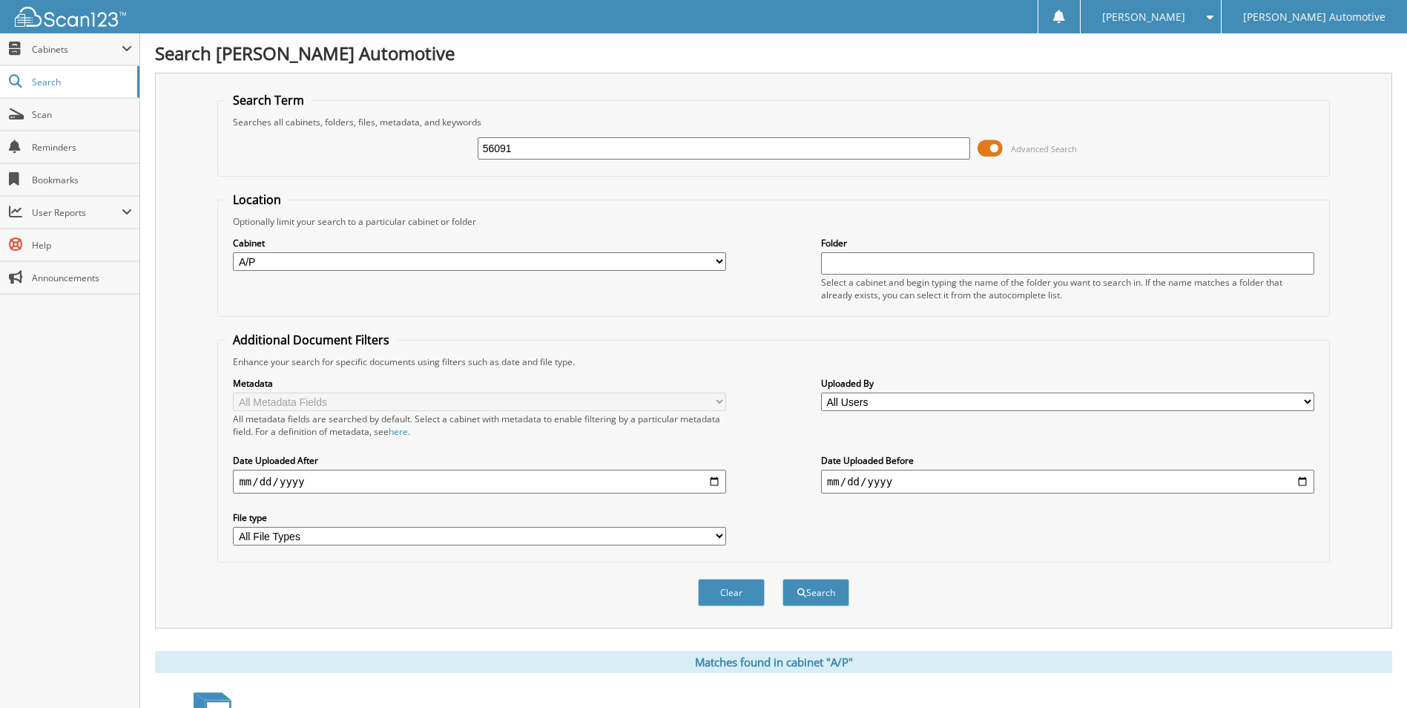
click at [783, 579] on button "Search" at bounding box center [816, 592] width 67 height 27
drag, startPoint x: 694, startPoint y: 146, endPoint x: 225, endPoint y: 165, distance: 469.2
click at [231, 164] on div "56091 Advanced Search" at bounding box center [774, 148] width 1096 height 40
type input "56092"
click at [783, 579] on button "Search" at bounding box center [816, 592] width 67 height 27
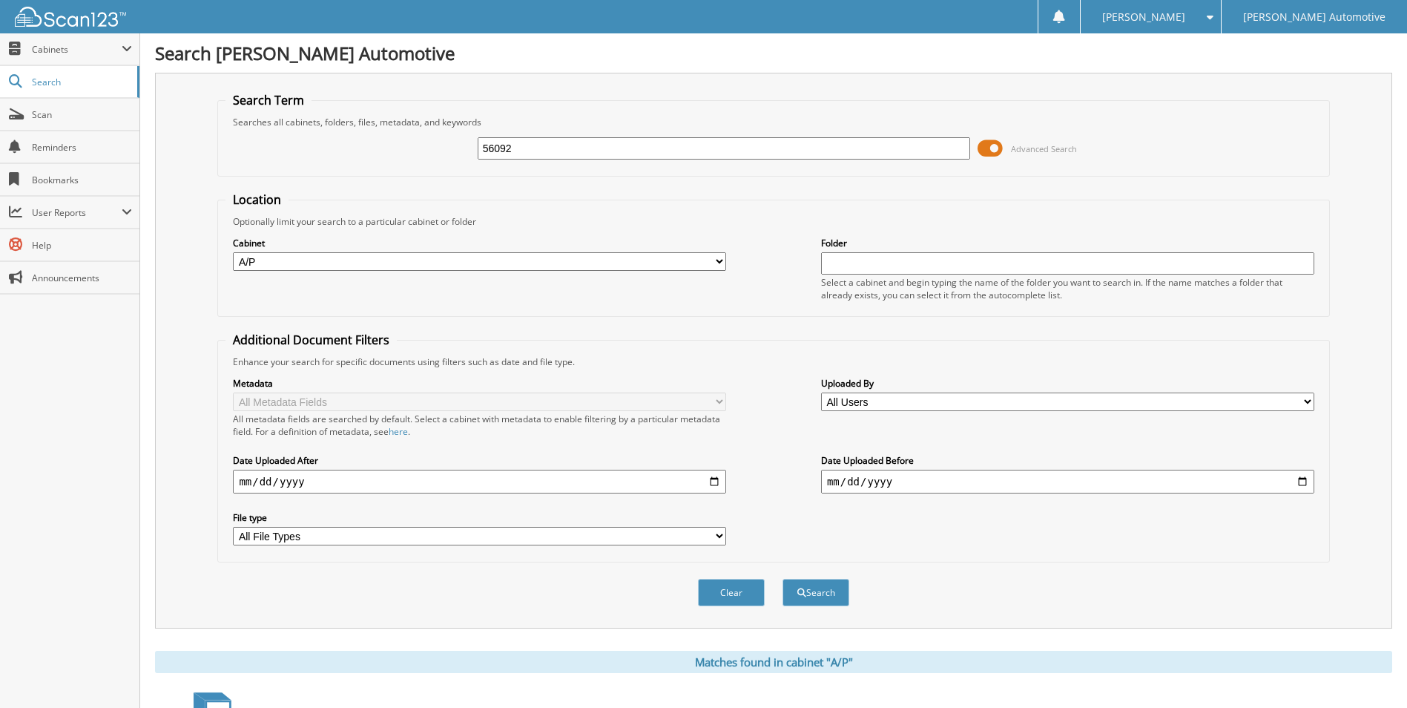
drag, startPoint x: 622, startPoint y: 155, endPoint x: 228, endPoint y: 142, distance: 393.4
click at [230, 142] on div "56092 Advanced Search" at bounding box center [774, 148] width 1096 height 40
type input "5"
type input "55902"
click at [783, 579] on button "Search" at bounding box center [816, 592] width 67 height 27
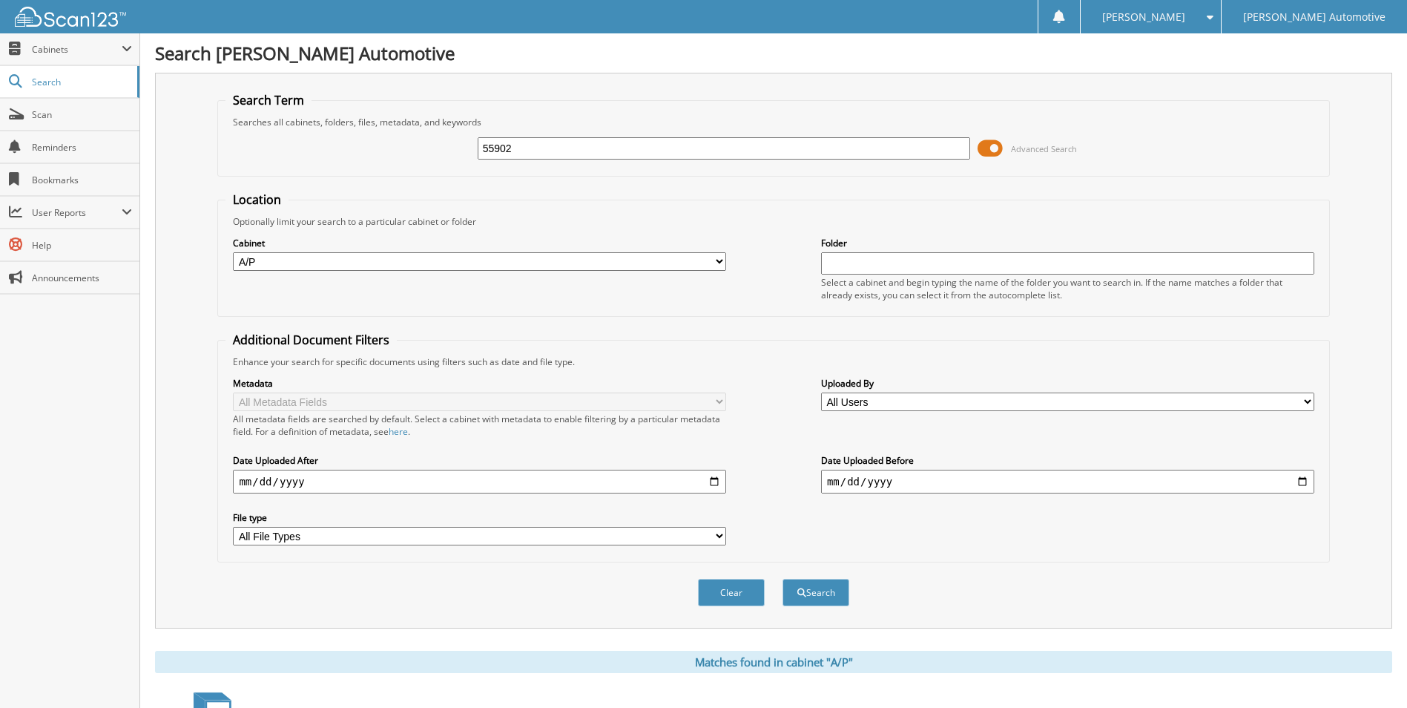
drag, startPoint x: 564, startPoint y: 156, endPoint x: 371, endPoint y: 168, distance: 193.3
click at [371, 168] on fieldset "Search Term Searches all cabinets, folders, files, metadata, and keywords 55902…" at bounding box center [773, 134] width 1112 height 85
type input "56057"
click at [783, 579] on button "Search" at bounding box center [816, 592] width 67 height 27
drag, startPoint x: 668, startPoint y: 283, endPoint x: 635, endPoint y: 193, distance: 96.5
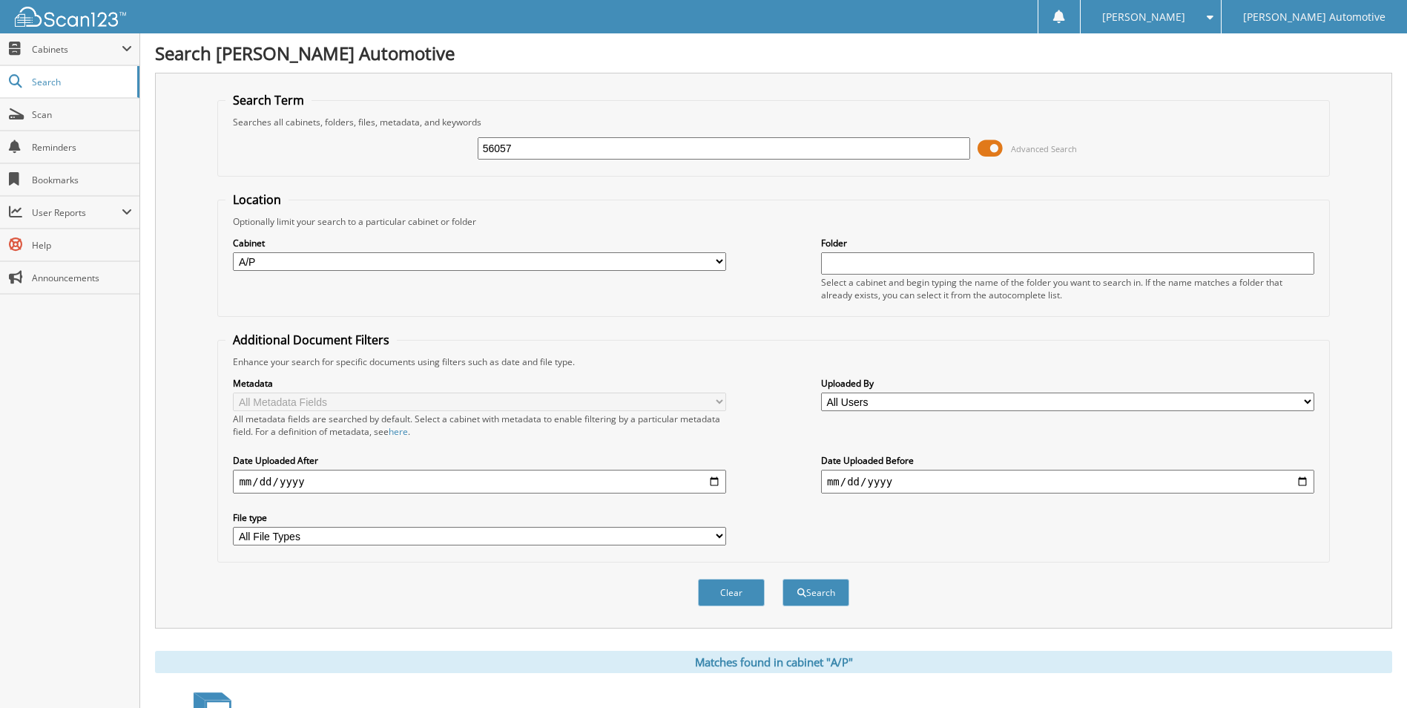
click at [668, 280] on div "Cabinet All Cabinets A/P EL PASO A/P EL [GEOGRAPHIC_DATA] HYUNDAI A/P HYUNDAI A…" at bounding box center [774, 268] width 1096 height 81
drag, startPoint x: 612, startPoint y: 149, endPoint x: 406, endPoint y: 158, distance: 206.4
click at [406, 158] on div "56057 Advanced Search" at bounding box center [774, 148] width 1096 height 40
type input "55882"
click at [783, 579] on button "Search" at bounding box center [816, 592] width 67 height 27
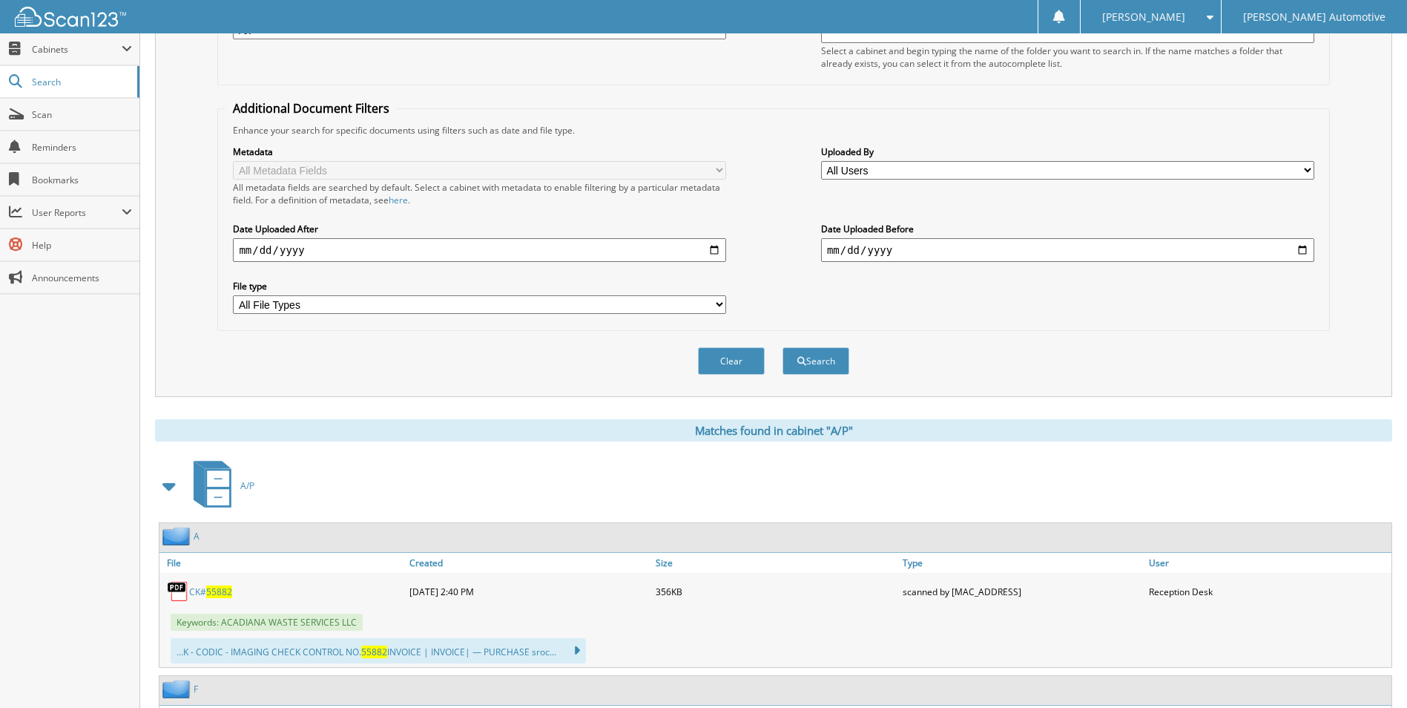
scroll to position [297, 0]
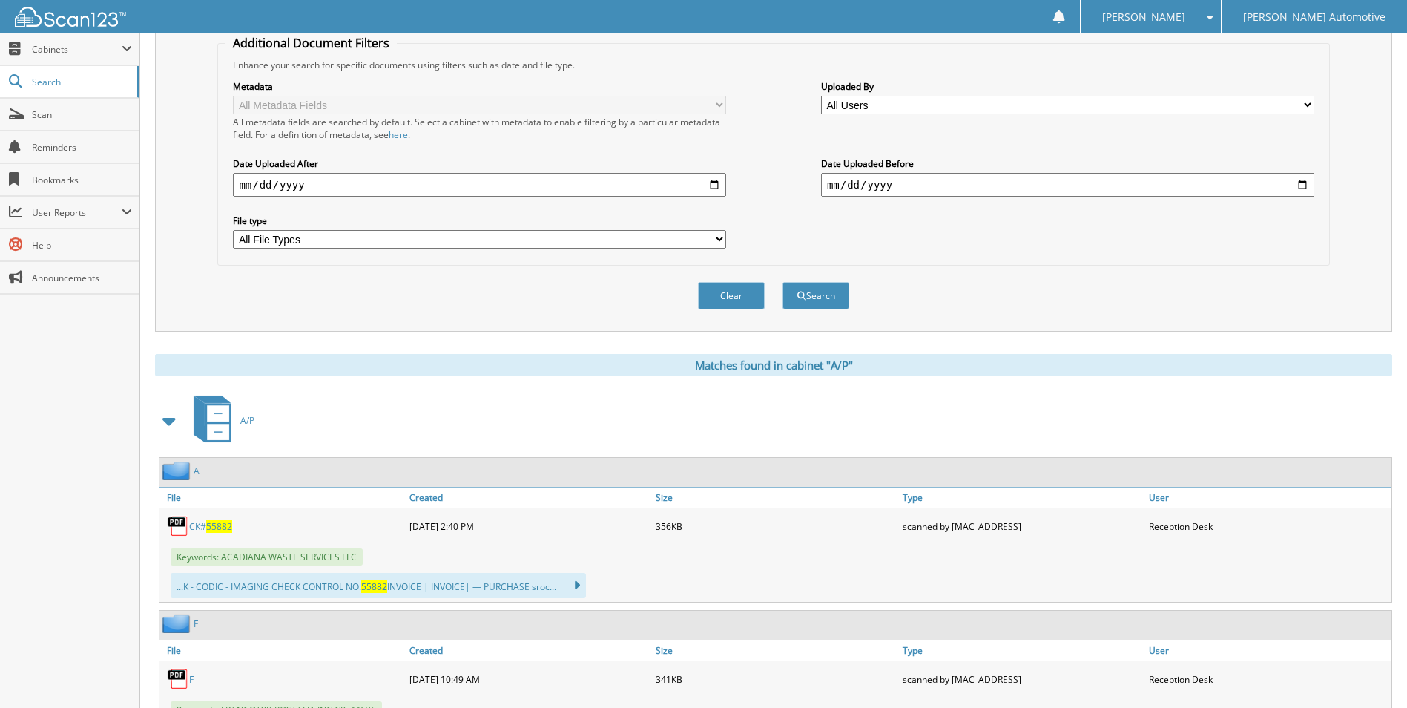
click at [217, 523] on span "55882" at bounding box center [219, 526] width 26 height 13
